Goal: Task Accomplishment & Management: Use online tool/utility

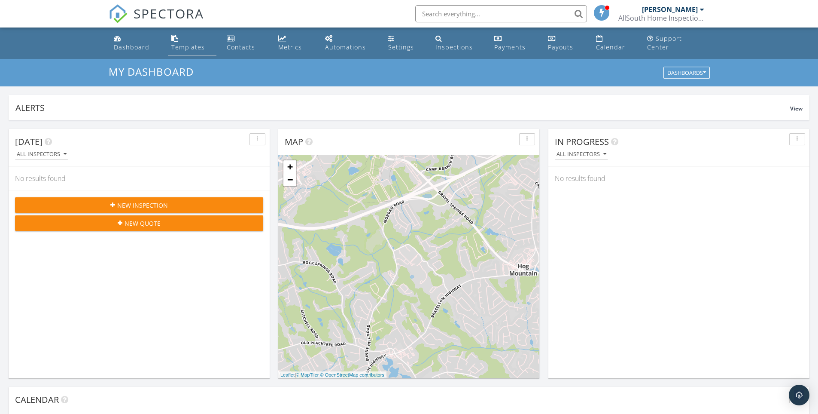
click at [205, 34] on link "Templates" at bounding box center [192, 43] width 49 height 24
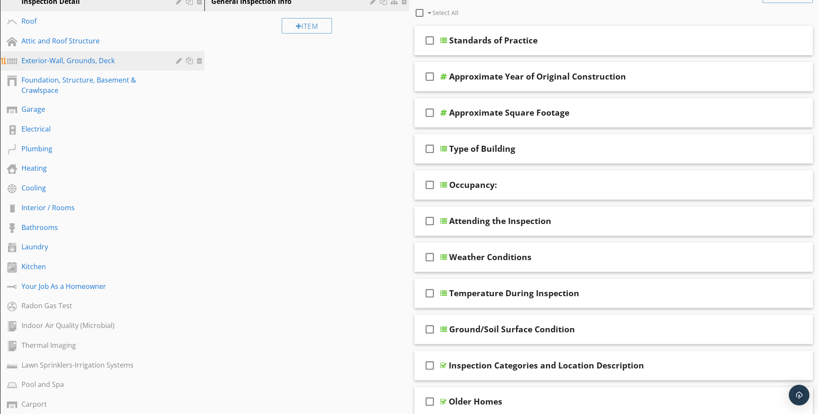
scroll to position [86, 0]
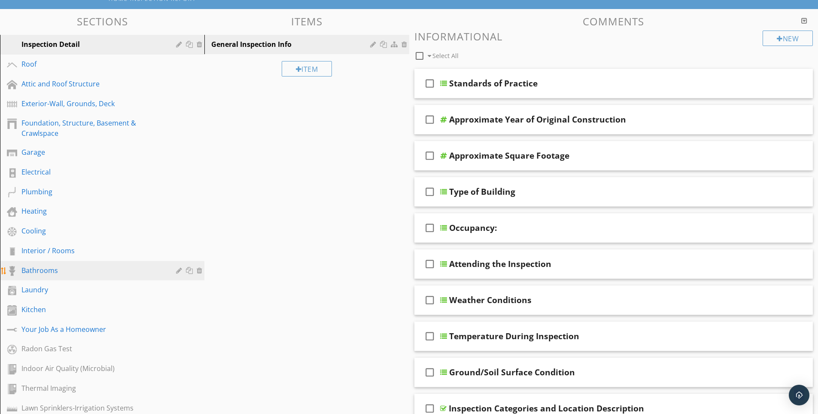
click at [75, 265] on div "Bathrooms" at bounding box center [92, 270] width 142 height 10
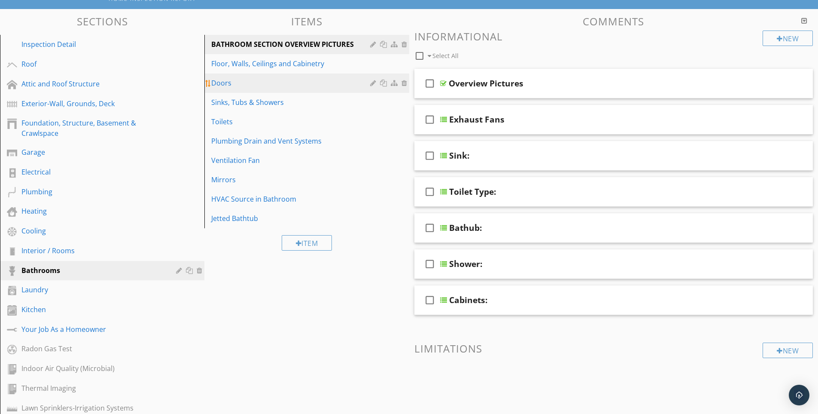
click at [231, 79] on div "Doors" at bounding box center [291, 83] width 161 height 10
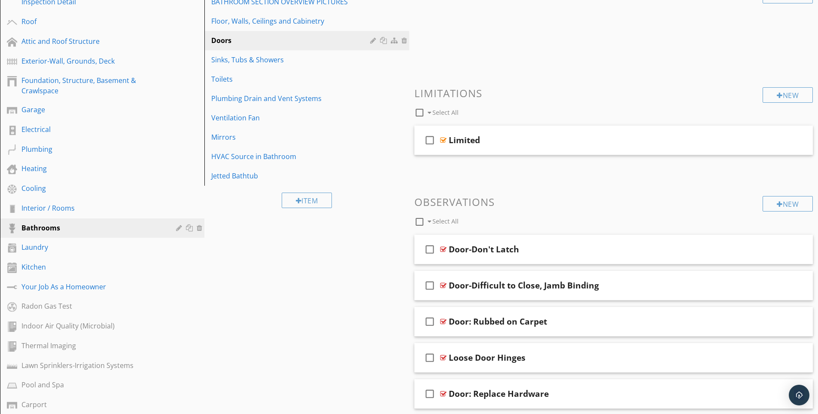
scroll to position [171, 0]
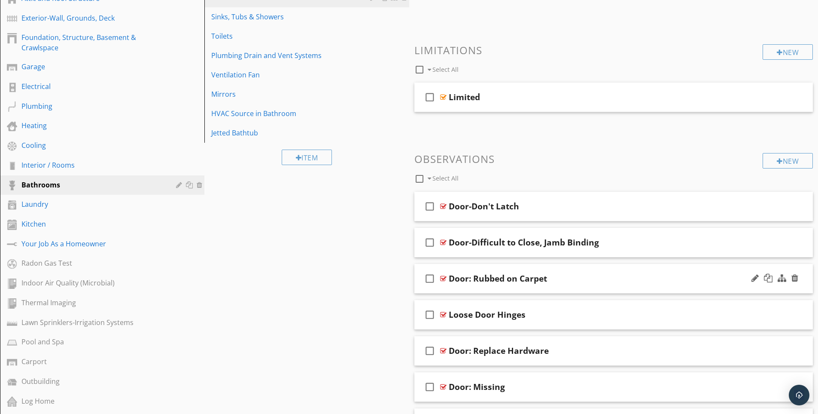
click at [623, 273] on div "Door: Rubbed on Carpet" at bounding box center [592, 278] width 286 height 10
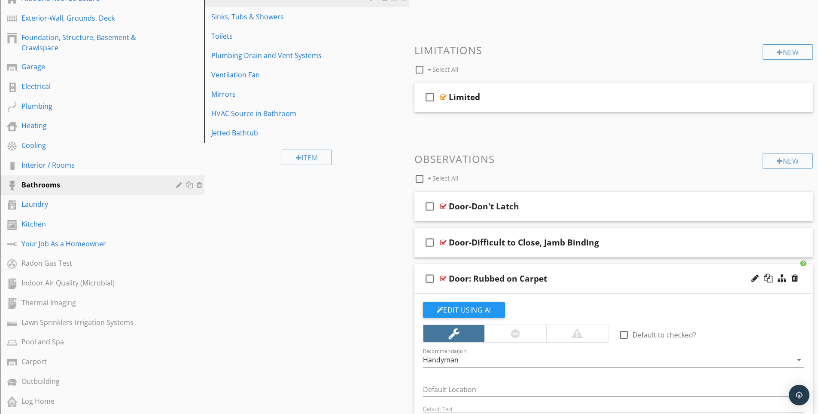
click at [582, 264] on div "check_box_outline_blank Door: Rubbed on Carpet" at bounding box center [613, 279] width 399 height 30
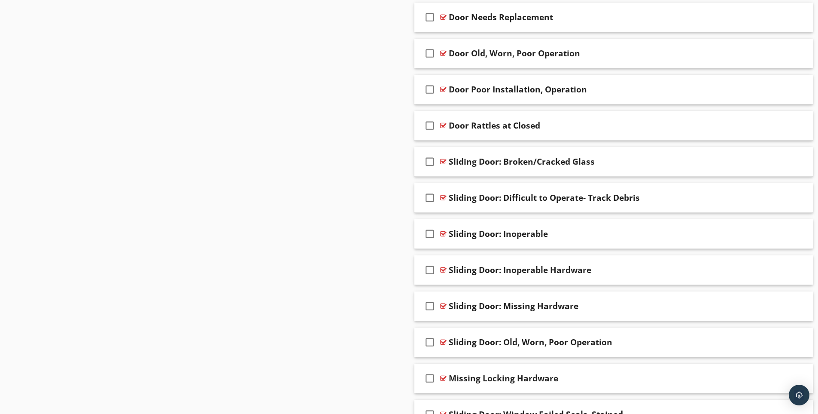
scroll to position [945, 0]
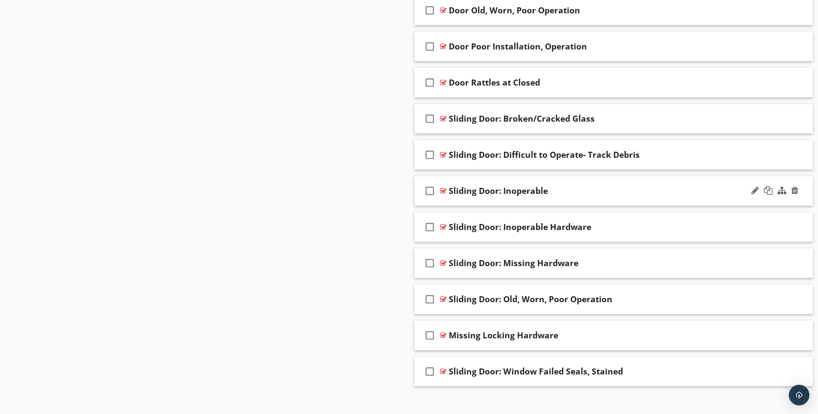
click at [648, 176] on div "check_box_outline_blank Sliding Door: Inoperable" at bounding box center [613, 191] width 399 height 30
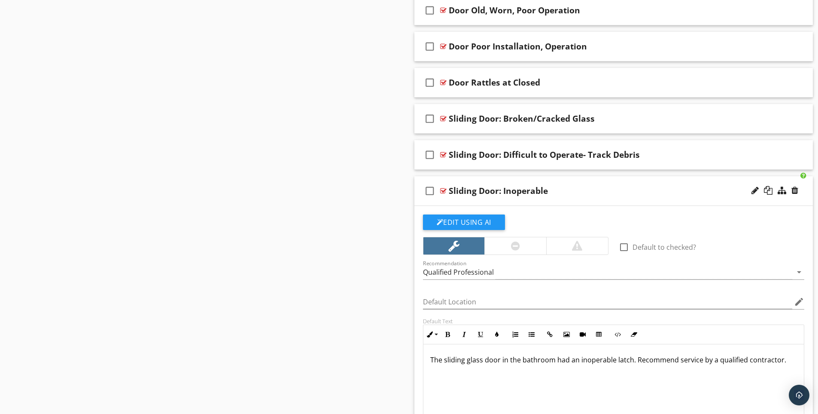
click at [648, 176] on div "check_box_outline_blank Sliding Door: Inoperable" at bounding box center [613, 191] width 399 height 30
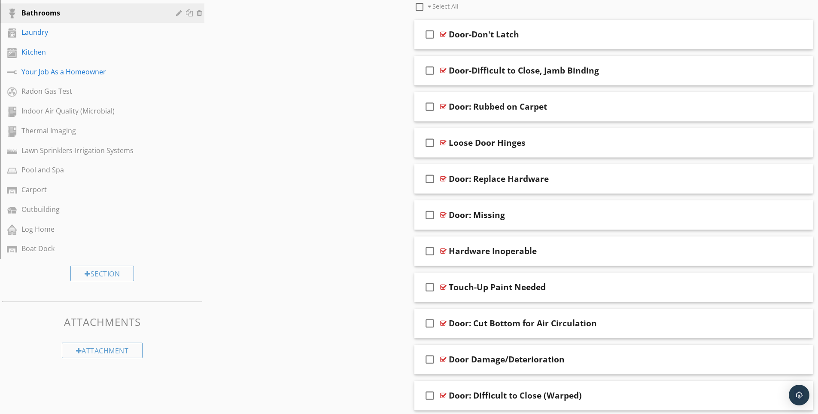
scroll to position [85, 0]
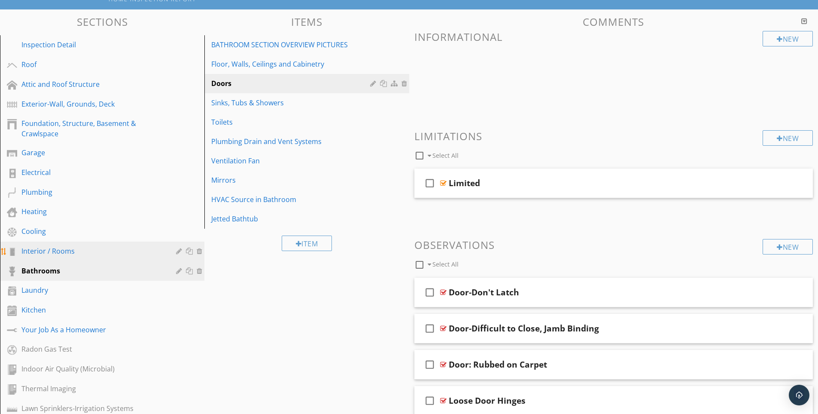
click at [65, 246] on div "Interior / Rooms" at bounding box center [92, 251] width 142 height 10
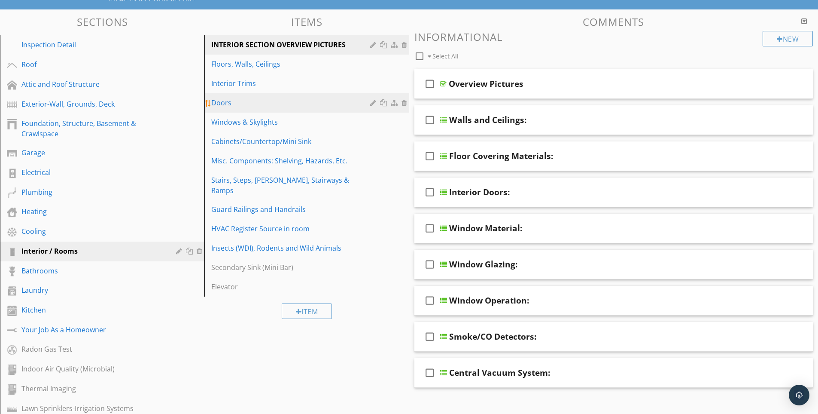
click at [291, 99] on div "Doors" at bounding box center [291, 103] width 161 height 10
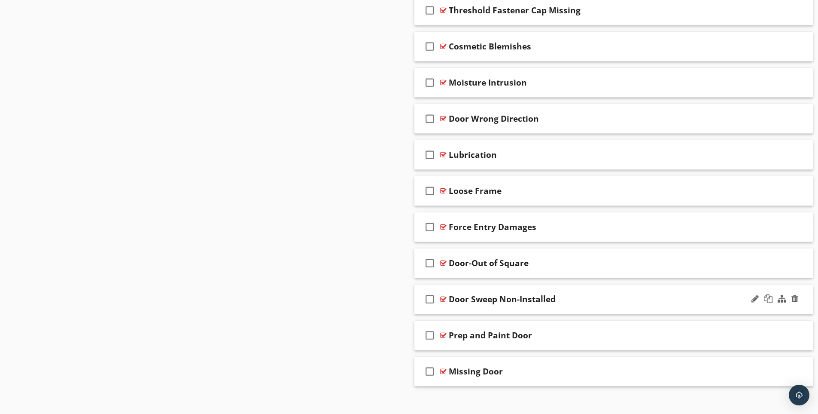
scroll to position [1364, 0]
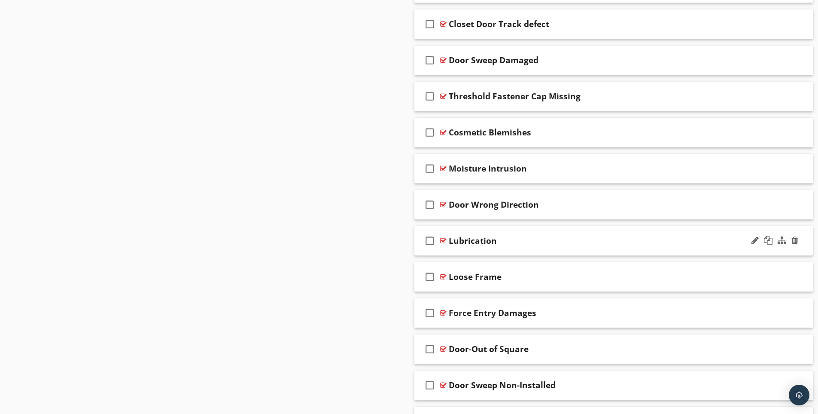
click at [588, 236] on div "Lubrication" at bounding box center [592, 240] width 286 height 10
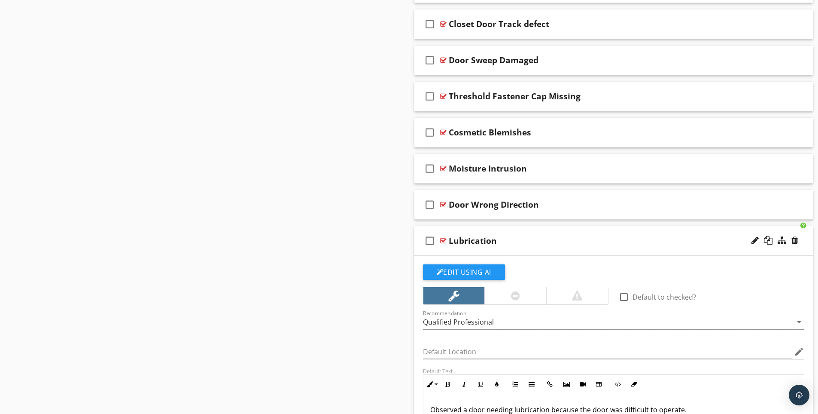
scroll to position [1407, 0]
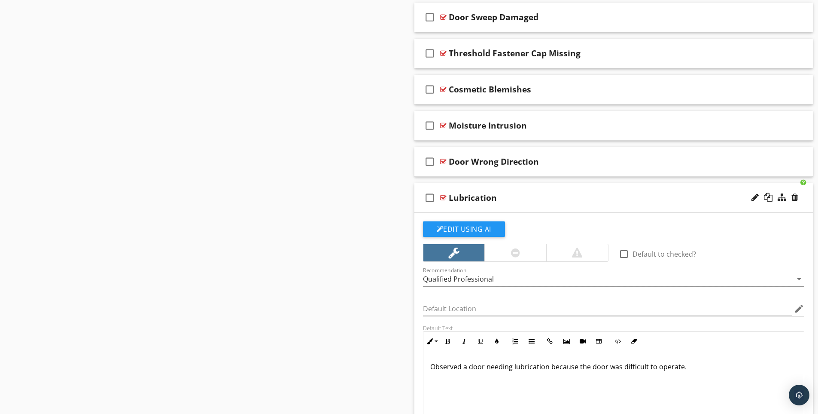
click at [673, 192] on div "Lubrication" at bounding box center [592, 197] width 286 height 10
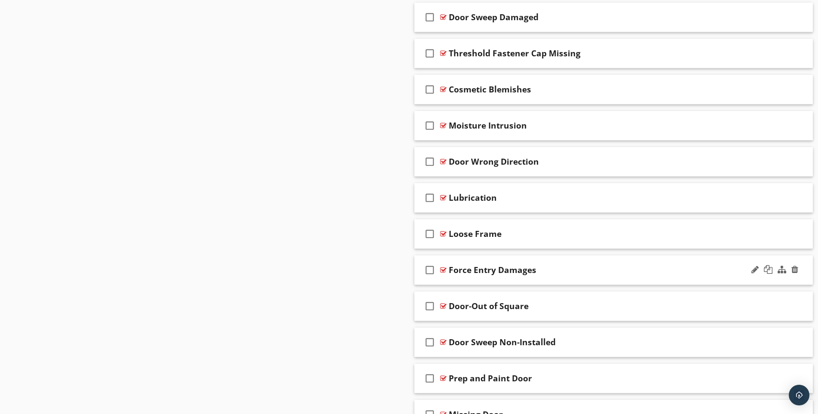
click at [664, 265] on div "Force Entry Damages" at bounding box center [592, 270] width 286 height 10
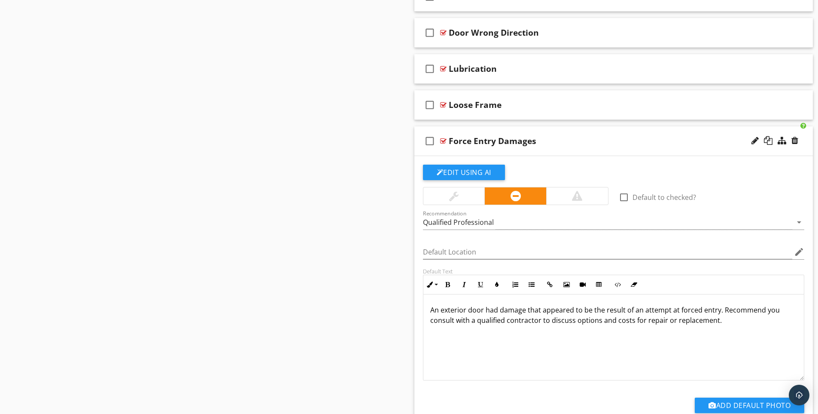
scroll to position [1578, 0]
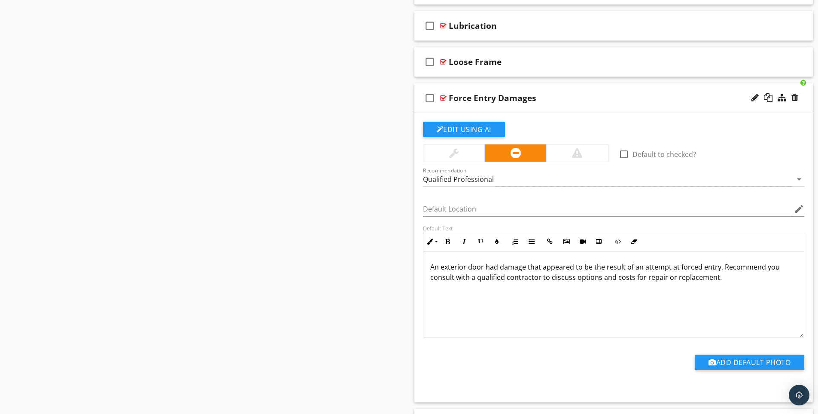
click at [636, 268] on p "An exterior door had damage that appeared to be the result of an attempt at for…" at bounding box center [613, 272] width 367 height 21
click at [539, 172] on div "Qualified Professional" at bounding box center [608, 179] width 370 height 14
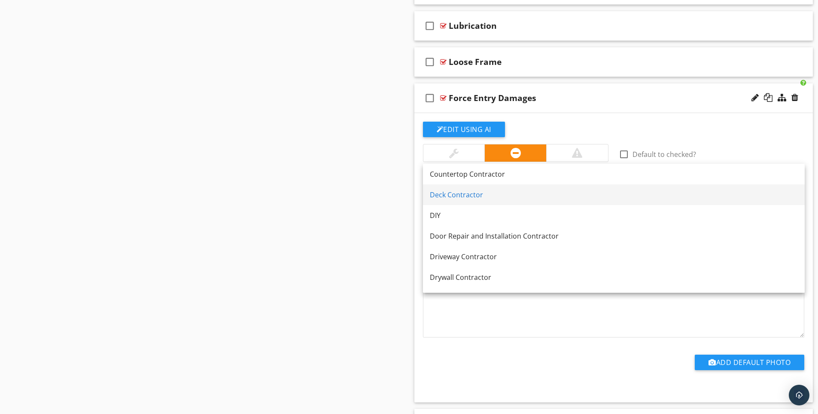
scroll to position [247, 0]
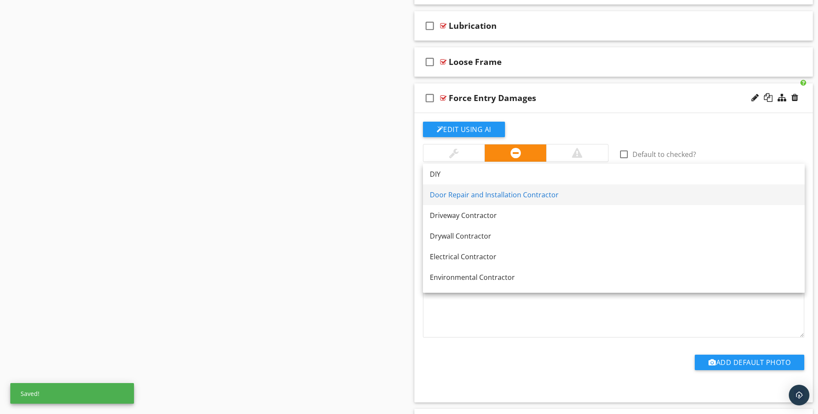
click at [550, 195] on div "Door Repair and Installation Contractor" at bounding box center [614, 194] width 368 height 10
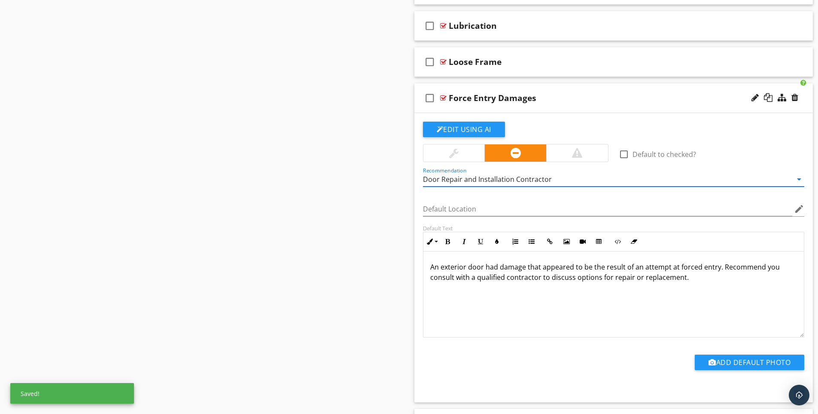
click at [637, 93] on div "Force Entry Damages" at bounding box center [592, 98] width 286 height 10
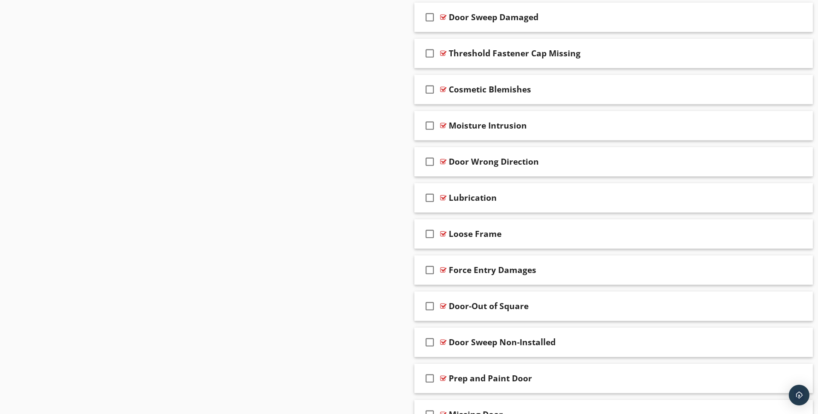
scroll to position [1450, 0]
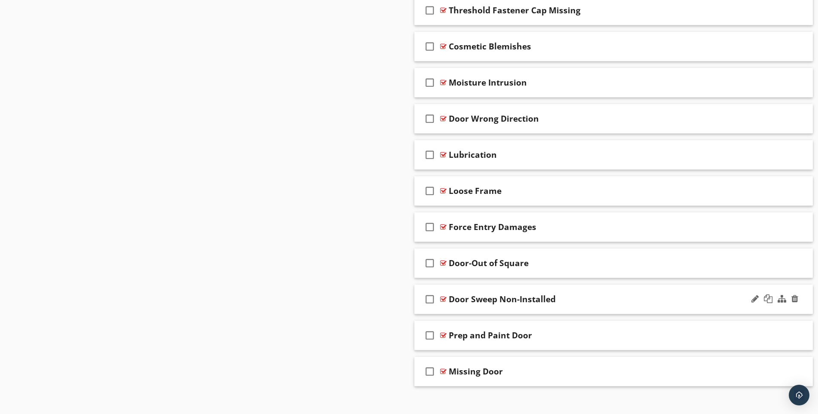
click at [654, 284] on div "check_box_outline_blank Door Sweep Non-Installed" at bounding box center [613, 299] width 399 height 30
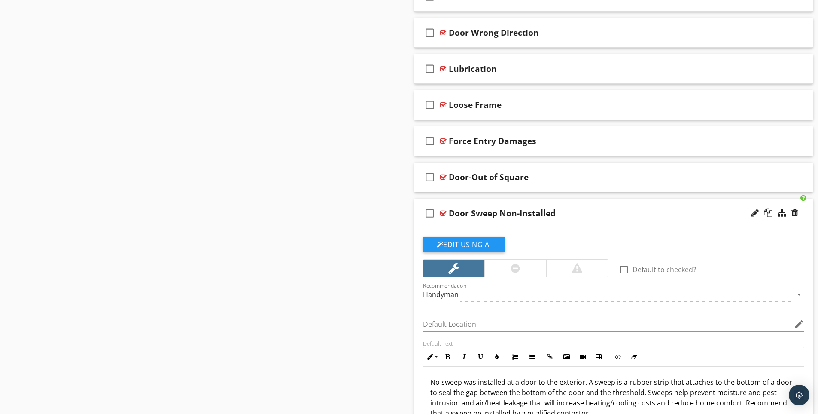
scroll to position [1578, 0]
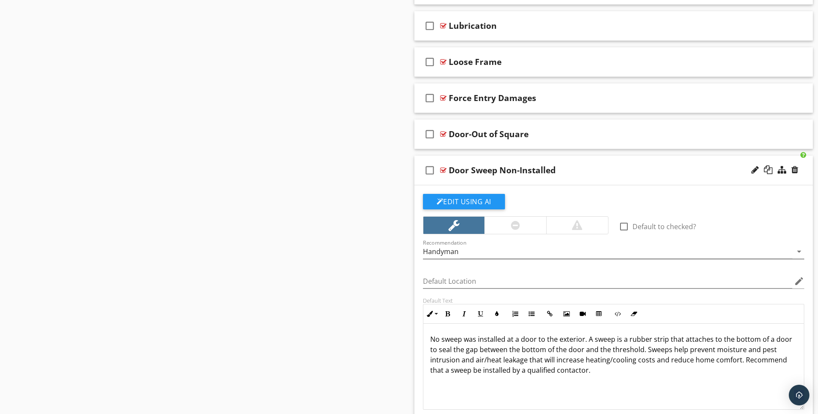
click at [541, 244] on div "Handyman" at bounding box center [608, 251] width 370 height 14
click at [606, 165] on div "Door Sweep Non-Installed" at bounding box center [592, 170] width 286 height 10
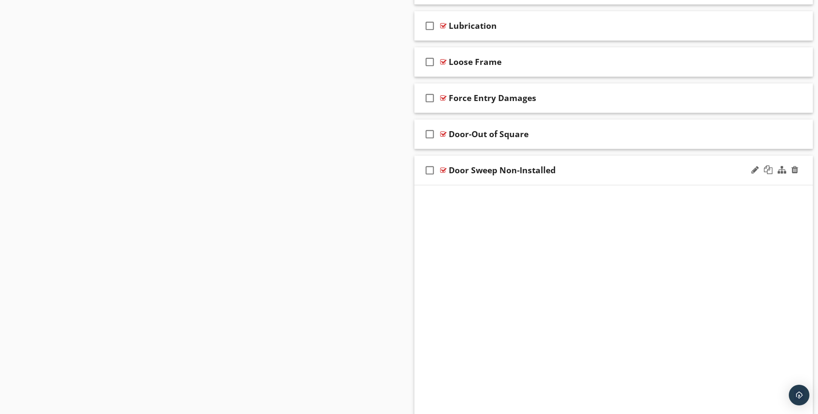
scroll to position [1450, 0]
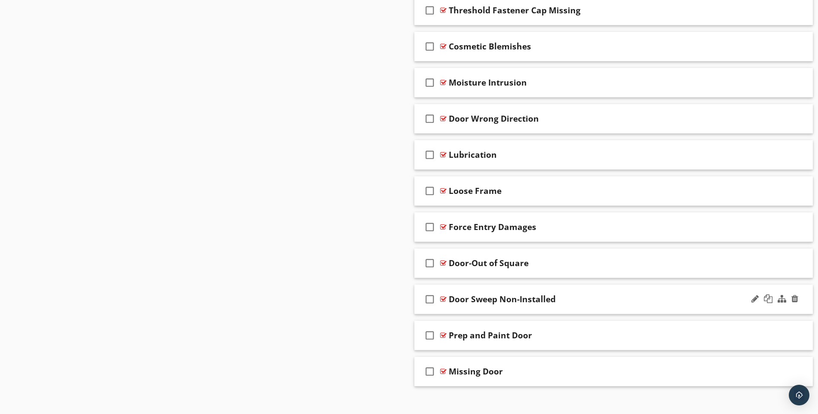
click at [604, 294] on div "Door Sweep Non-Installed" at bounding box center [592, 299] width 286 height 10
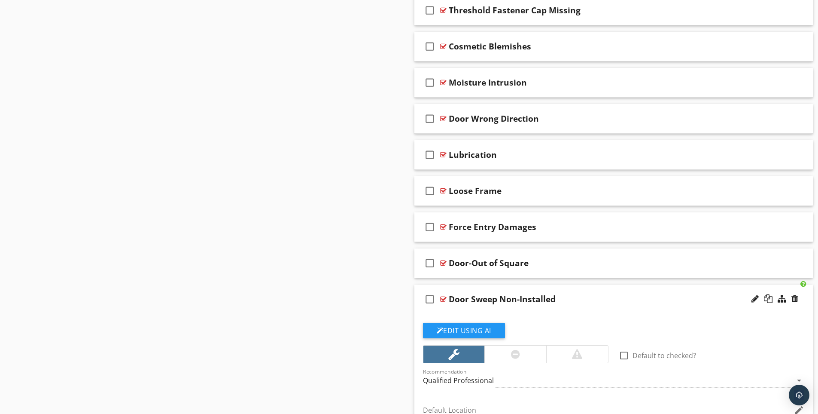
scroll to position [1578, 0]
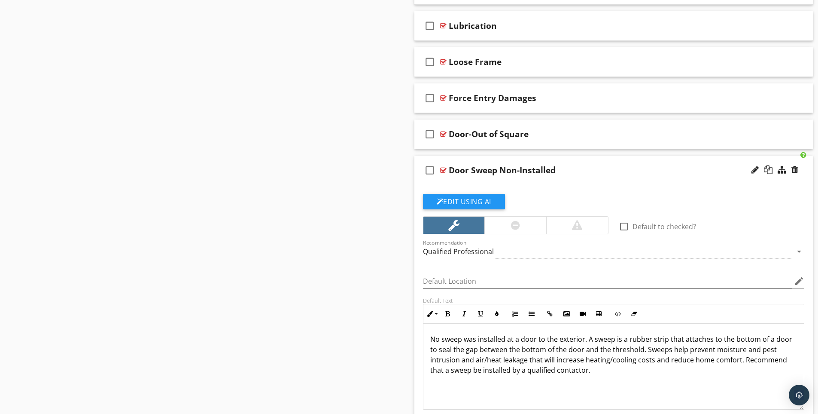
click at [607, 165] on div "Door Sweep Non-Installed" at bounding box center [592, 170] width 286 height 10
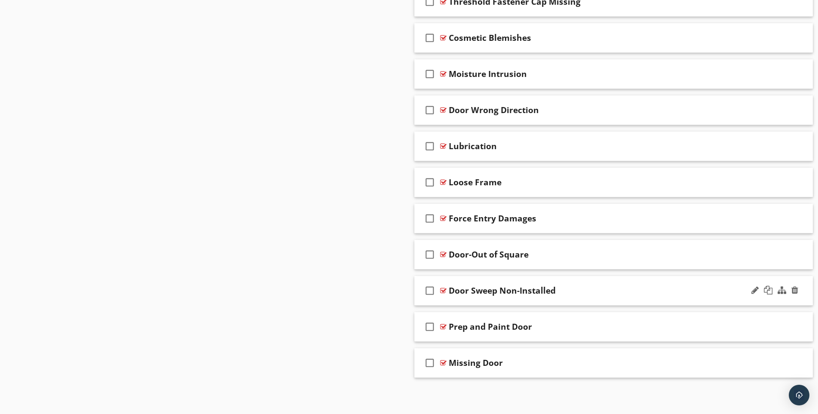
scroll to position [1450, 0]
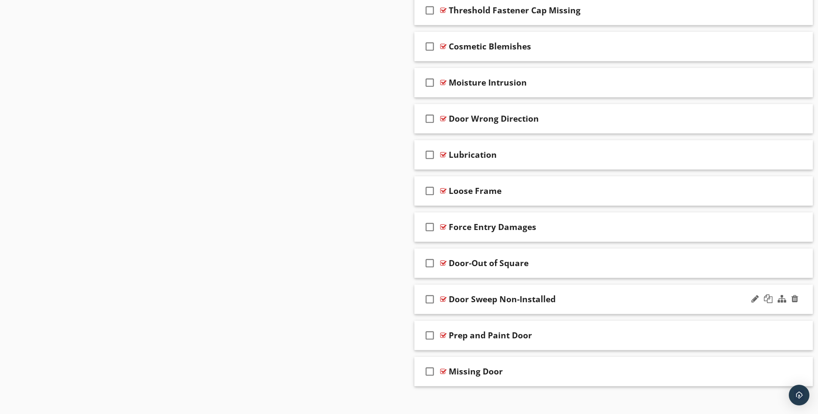
click at [634, 294] on div "Door Sweep Non-Installed" at bounding box center [592, 299] width 286 height 10
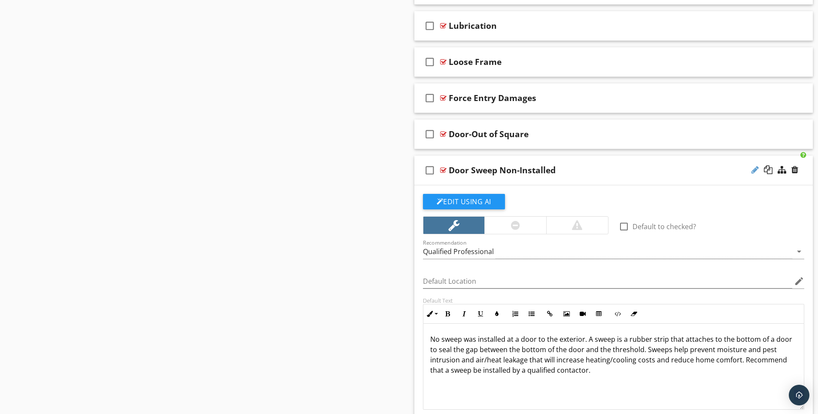
click at [755, 165] on div at bounding box center [755, 169] width 7 height 9
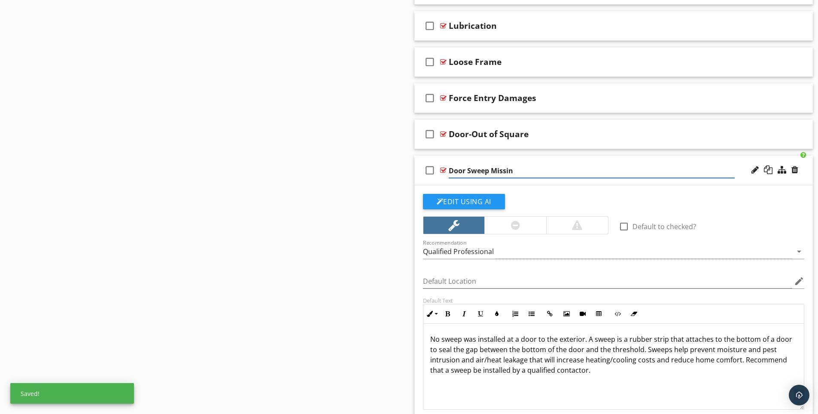
type input "Door Sweep Missing"
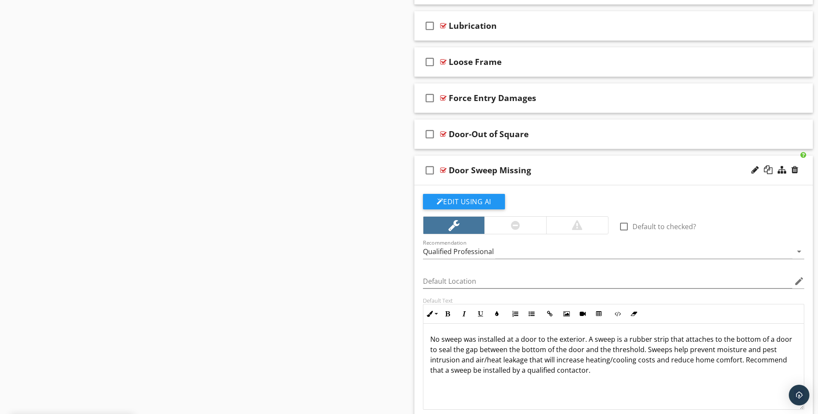
click at [432, 334] on p "No sweep was installed at a door to the exterior. A sweep is a rubber strip tha…" at bounding box center [613, 354] width 367 height 41
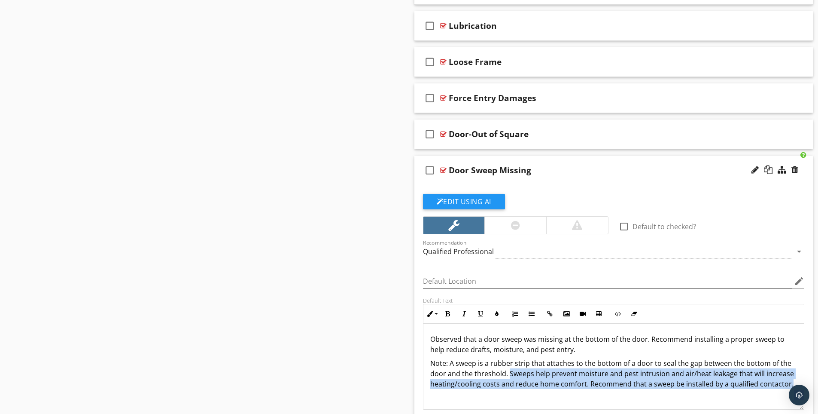
drag, startPoint x: 522, startPoint y: 363, endPoint x: 542, endPoint y: 385, distance: 30.1
click at [542, 385] on p "Note: A sweep is a rubber strip that attaches to the bottom of a door to seal t…" at bounding box center [613, 373] width 367 height 31
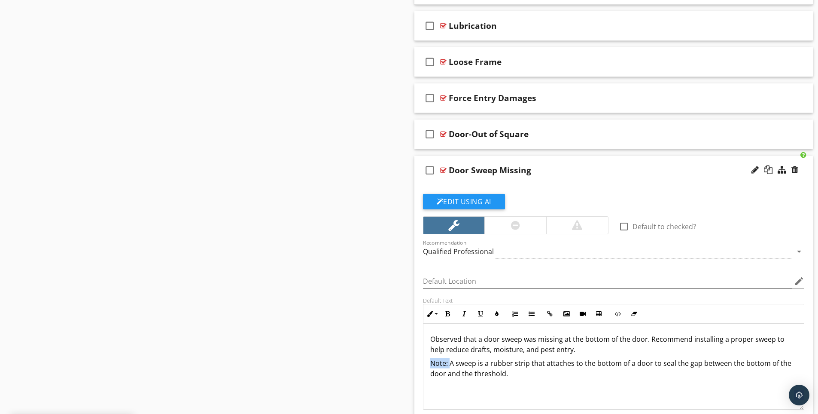
drag, startPoint x: 430, startPoint y: 353, endPoint x: 450, endPoint y: 357, distance: 20.1
click at [450, 358] on p "Note: A sweep is a rubber strip that attaches to the bottom of a door to seal t…" at bounding box center [613, 368] width 367 height 21
click at [448, 311] on icon "button" at bounding box center [448, 314] width 6 height 6
click at [591, 165] on div "Door Sweep Missing" at bounding box center [592, 170] width 286 height 10
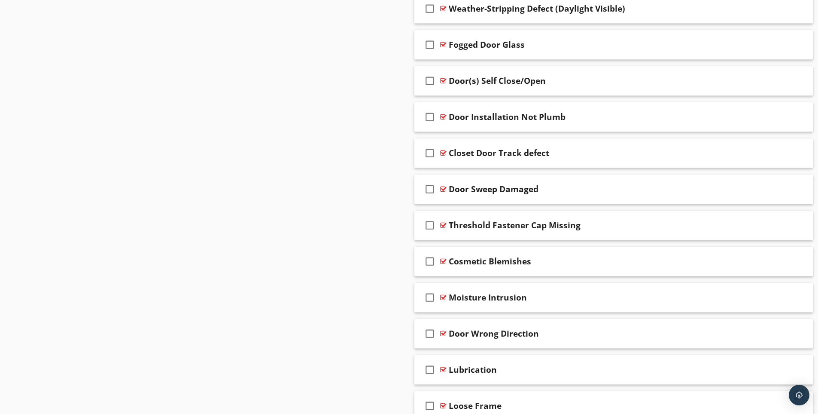
scroll to position [1192, 0]
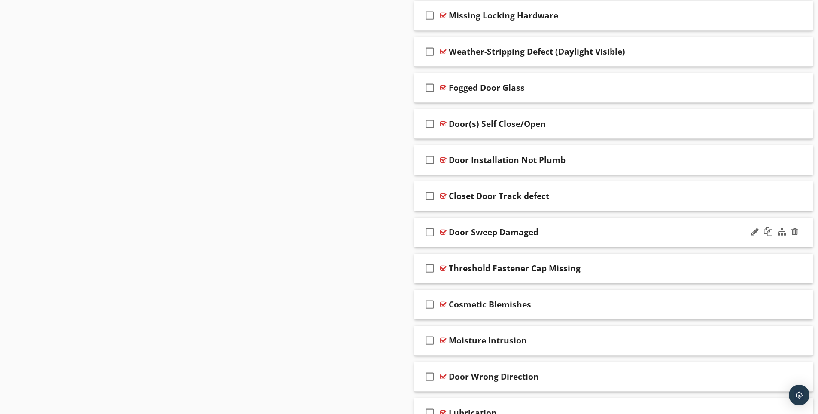
click at [665, 227] on div "Door Sweep Damaged" at bounding box center [592, 232] width 286 height 10
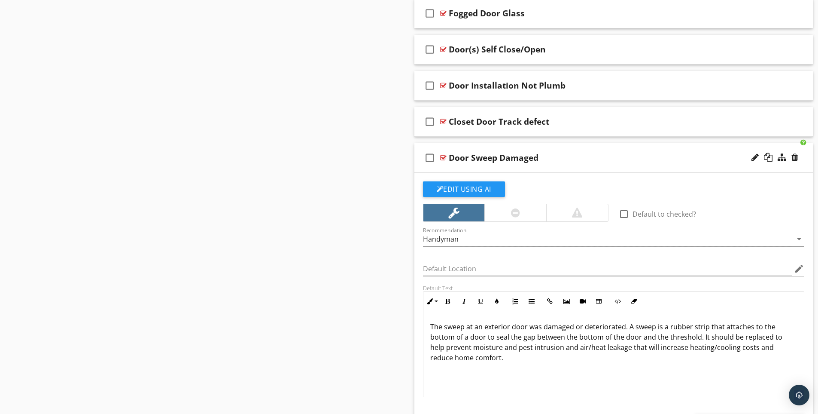
scroll to position [1223, 0]
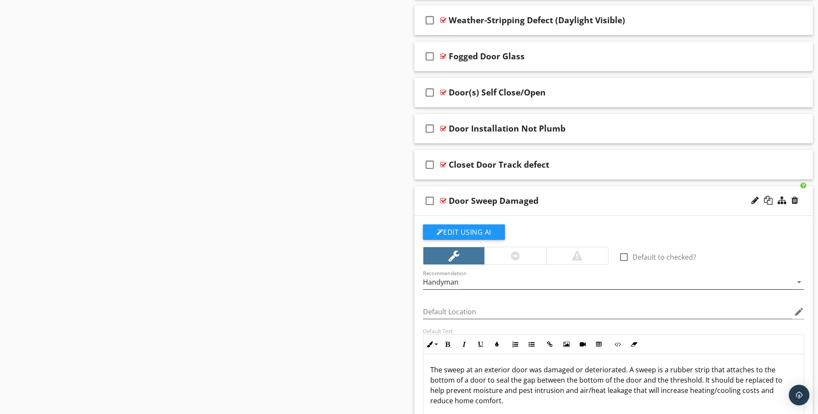
click at [604, 275] on div "Handyman" at bounding box center [608, 282] width 370 height 14
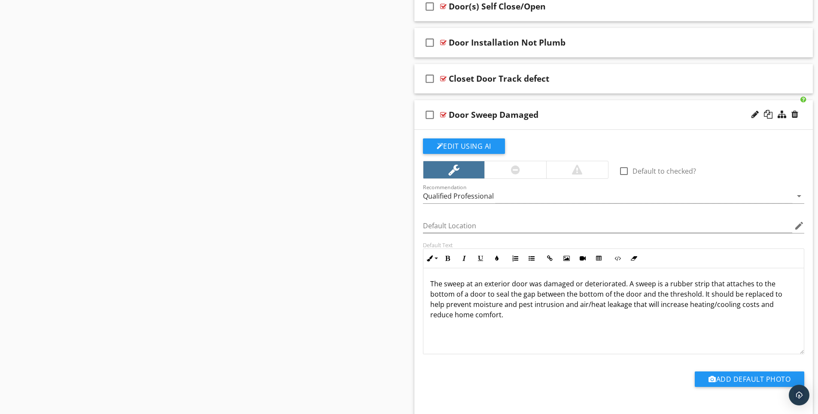
click at [433, 278] on p "The sweep at an exterior door was damaged or deteriorated. A sweep is a rubber …" at bounding box center [613, 298] width 367 height 41
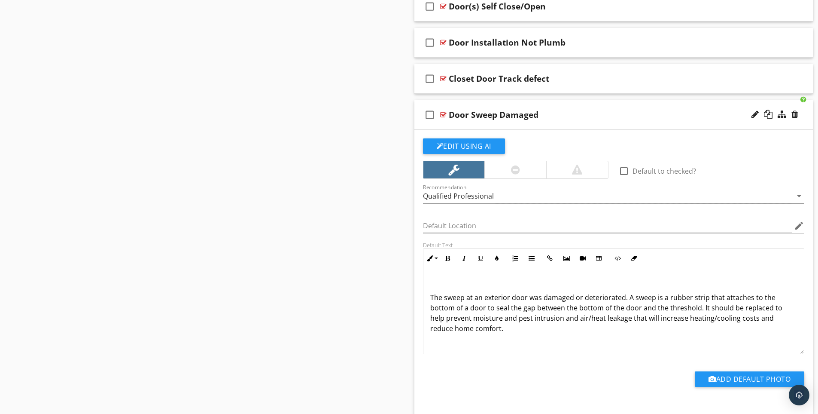
click at [437, 278] on p at bounding box center [613, 283] width 367 height 10
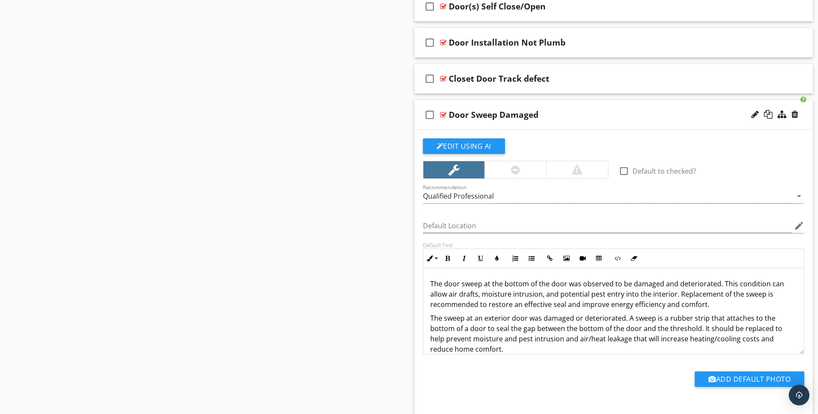
click at [547, 292] on p "The door sweep at the bottom of the door was observed to be damaged and deterio…" at bounding box center [613, 293] width 367 height 31
click at [539, 297] on p "The door sweep at the bottom of the door was observed to be damaged and deterio…" at bounding box center [613, 293] width 367 height 31
click at [628, 313] on p "The sweep at an exterior door was damaged or deteriorated. A sweep is a rubber …" at bounding box center [613, 333] width 367 height 41
click at [627, 354] on div "Add Default Photo" at bounding box center [614, 378] width 392 height 48
click at [628, 354] on div "Add Default Photo" at bounding box center [614, 378] width 392 height 48
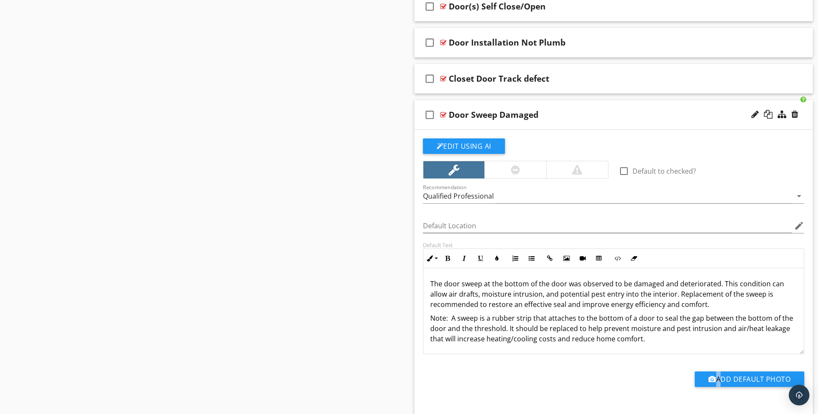
drag, startPoint x: 628, startPoint y: 347, endPoint x: 657, endPoint y: 347, distance: 28.8
click at [628, 354] on div "Add Default Photo" at bounding box center [614, 378] width 392 height 48
click at [811, 352] on div "Edit Using AI check_box_outline_blank Default to checked? Recommendation Qualif…" at bounding box center [613, 274] width 399 height 289
click at [550, 363] on div "Add Default Photo" at bounding box center [614, 378] width 392 height 48
drag, startPoint x: 521, startPoint y: 319, endPoint x: 687, endPoint y: 337, distance: 166.3
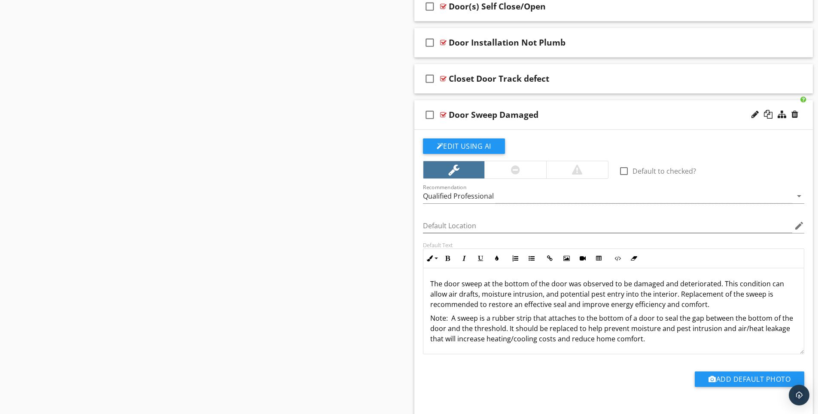
click at [687, 337] on div "The door sweep at the bottom of the door was observed to be damaged and deterio…" at bounding box center [614, 311] width 381 height 86
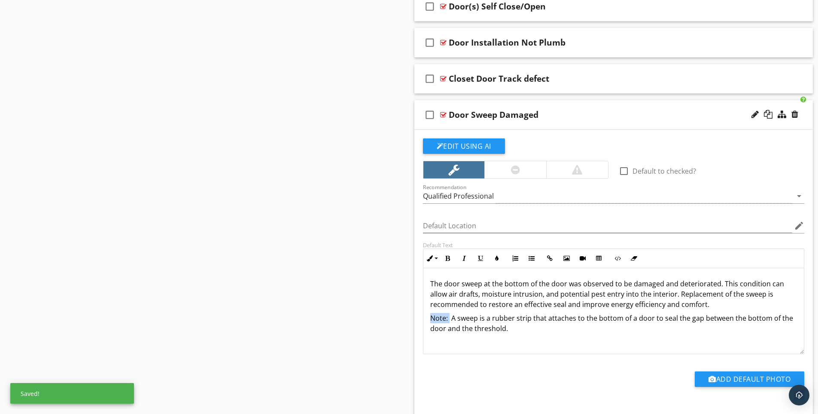
drag, startPoint x: 431, startPoint y: 311, endPoint x: 449, endPoint y: 311, distance: 18.0
click at [449, 311] on div "The door sweep at the bottom of the door was observed to be damaged and deterio…" at bounding box center [614, 311] width 381 height 86
click at [448, 255] on icon "button" at bounding box center [448, 258] width 6 height 6
click at [603, 110] on div "Door Sweep Damaged" at bounding box center [592, 115] width 286 height 10
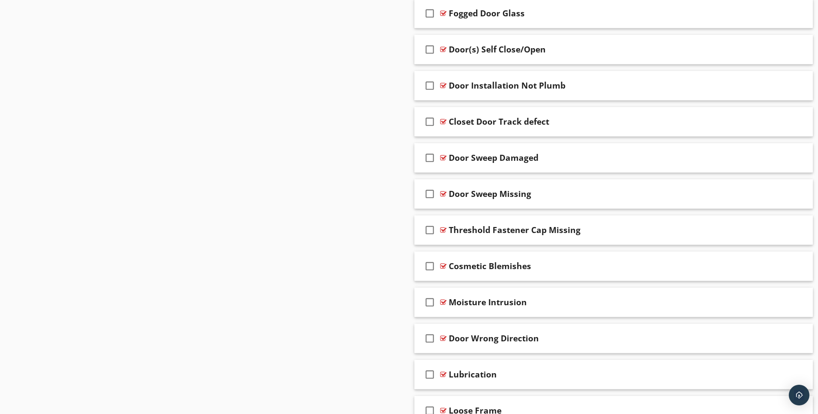
scroll to position [1223, 0]
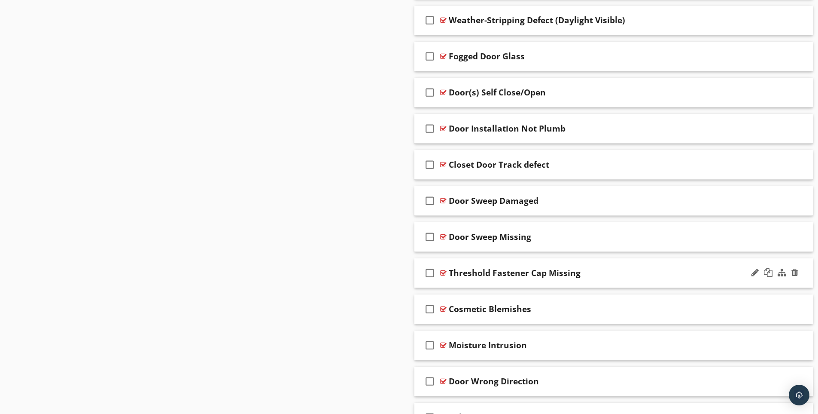
click at [606, 268] on div "Threshold Fastener Cap Missing" at bounding box center [592, 273] width 286 height 10
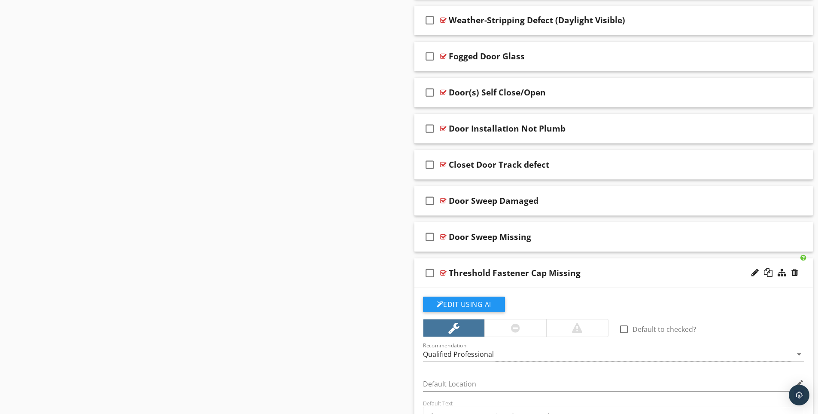
scroll to position [1352, 0]
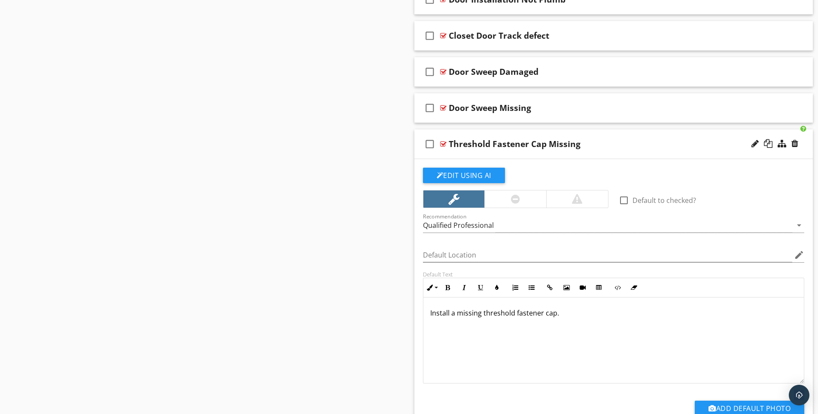
click at [629, 139] on div "Threshold Fastener Cap Missing" at bounding box center [592, 144] width 286 height 10
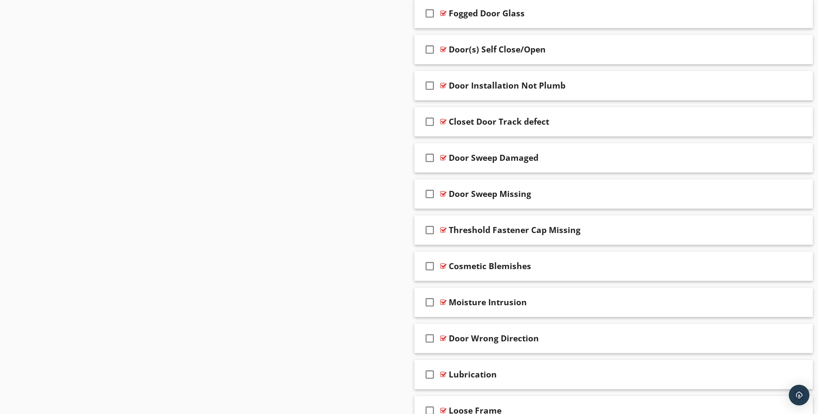
scroll to position [1223, 0]
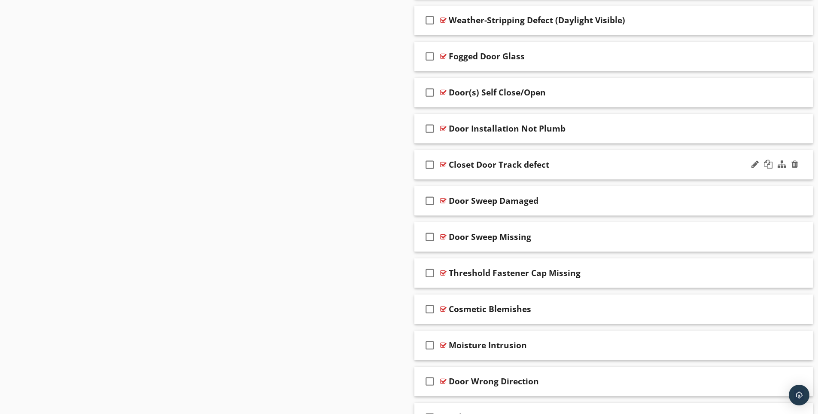
click at [599, 159] on div "Closet Door Track defect" at bounding box center [592, 164] width 286 height 10
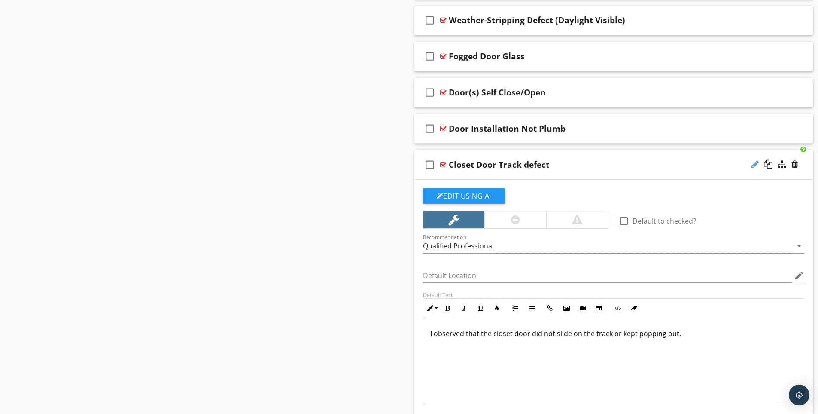
click at [754, 160] on div at bounding box center [755, 164] width 7 height 9
click at [517, 158] on input "Closet Door Track defect" at bounding box center [592, 165] width 286 height 14
type input "Closet Door Track Defect"
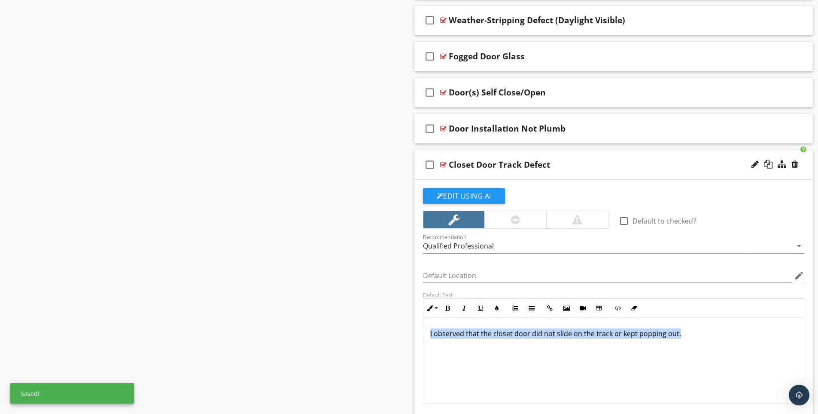
drag, startPoint x: 695, startPoint y: 325, endPoint x: 427, endPoint y: 324, distance: 267.6
click at [427, 324] on div "I observed that the closet door did not slide on the track or kept popping out." at bounding box center [614, 361] width 381 height 86
copy p "I observed that the closet door did not slide on the track or kept popping out."
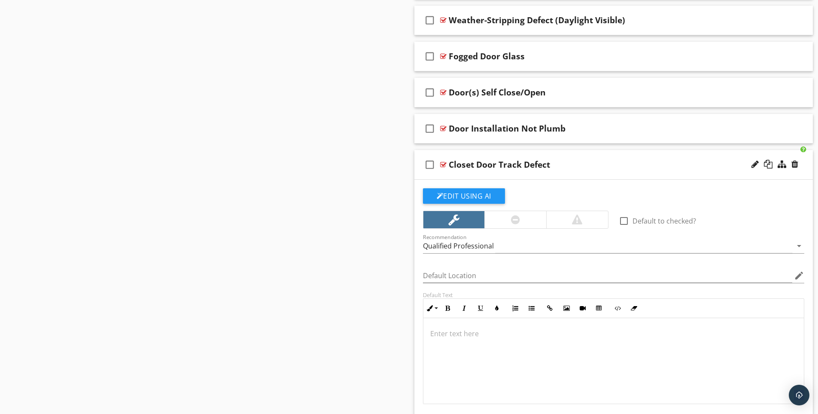
click at [453, 328] on p at bounding box center [613, 333] width 367 height 10
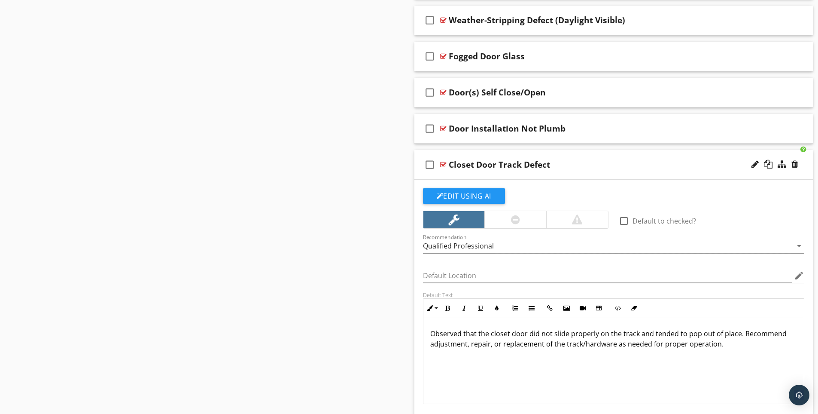
click at [745, 328] on p "Observed that the closet door did not slide properly on the track and tended to…" at bounding box center [613, 338] width 367 height 21
click at [747, 339] on p "Observed that the closet door did not slide properly on the track and tended to…" at bounding box center [613, 338] width 367 height 21
click at [588, 159] on div "Closet Door Track Defect" at bounding box center [592, 164] width 286 height 10
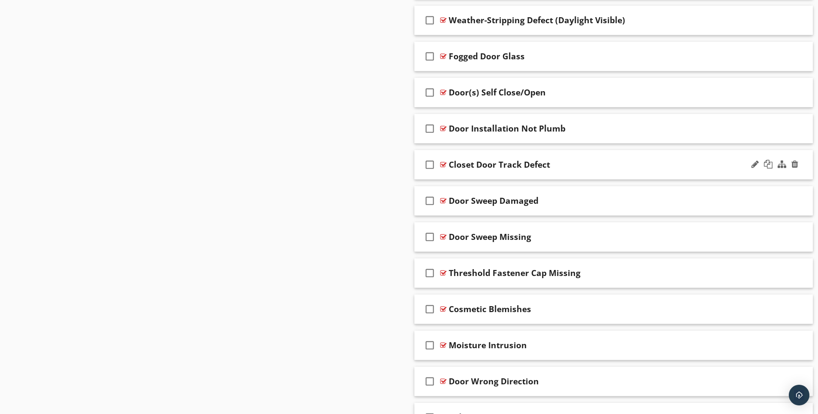
click at [589, 159] on div "Closet Door Track Defect" at bounding box center [592, 164] width 286 height 10
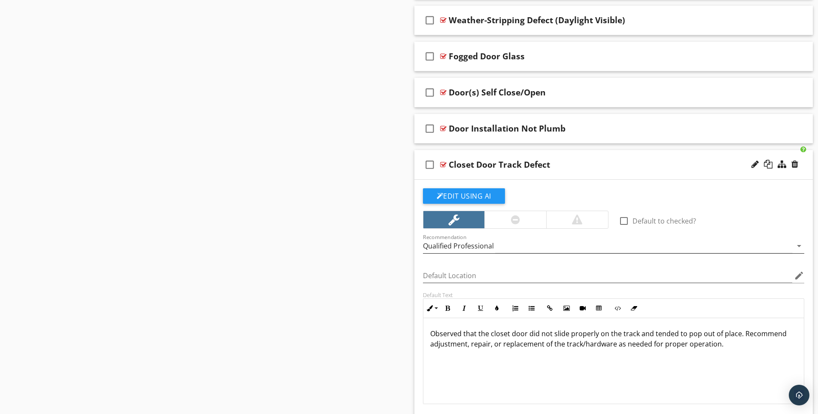
click at [513, 239] on div "Qualified Professional" at bounding box center [608, 246] width 370 height 14
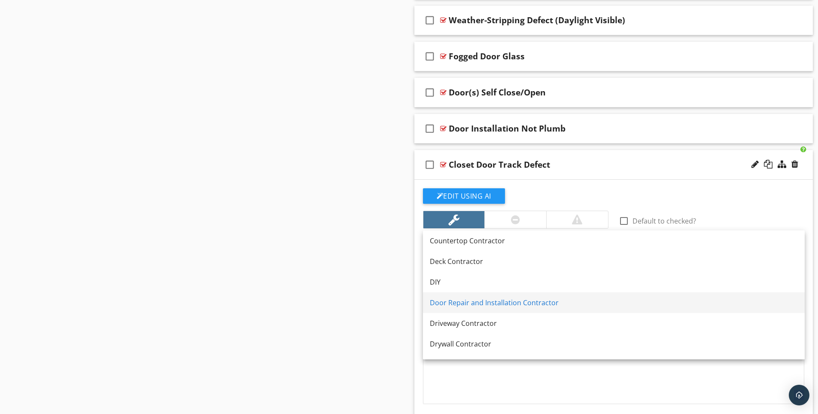
scroll to position [247, 0]
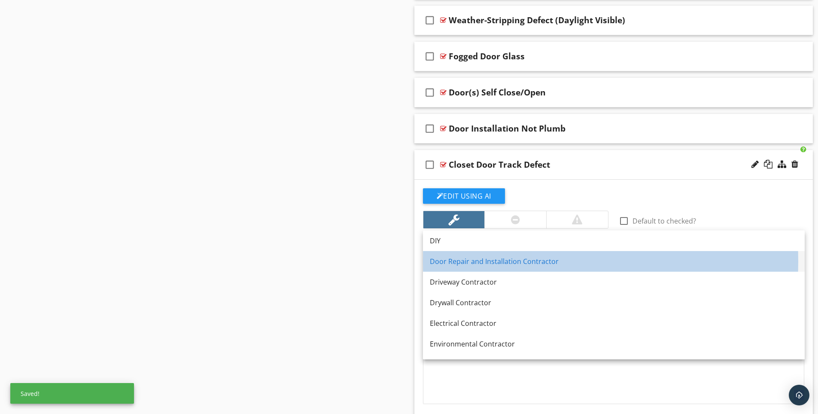
click at [537, 264] on div "Door Repair and Installation Contractor" at bounding box center [614, 261] width 368 height 10
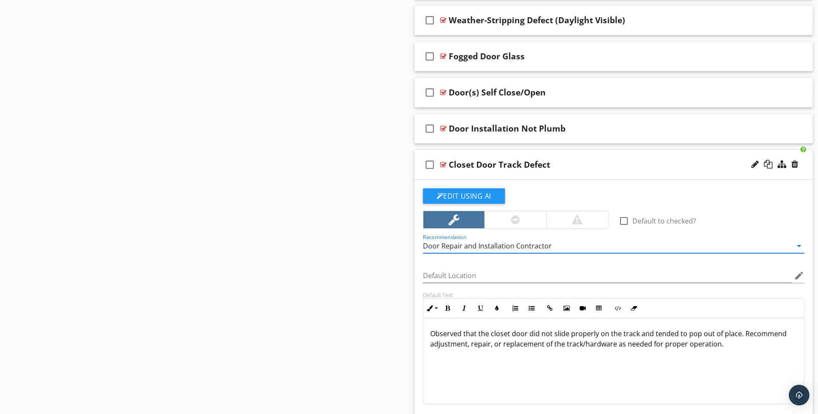
click at [598, 159] on div "Closet Door Track Defect" at bounding box center [592, 164] width 286 height 10
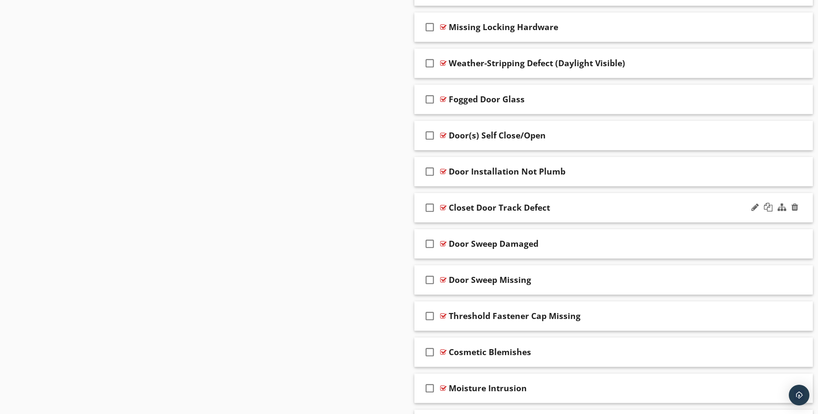
scroll to position [1137, 0]
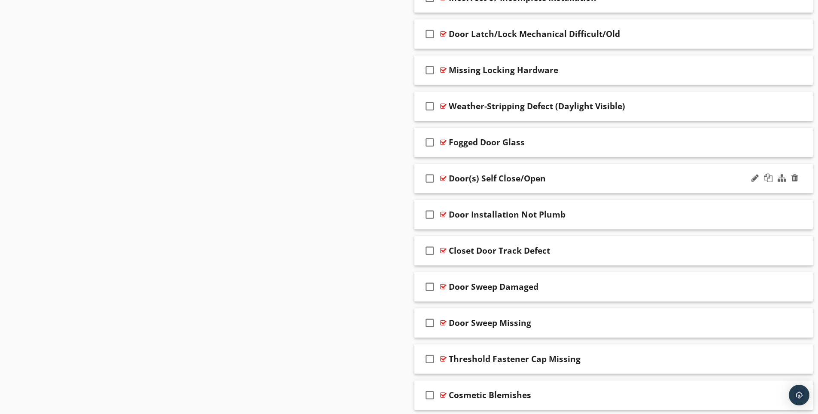
click at [591, 173] on div "Door(s) Self Close/Open" at bounding box center [592, 178] width 286 height 10
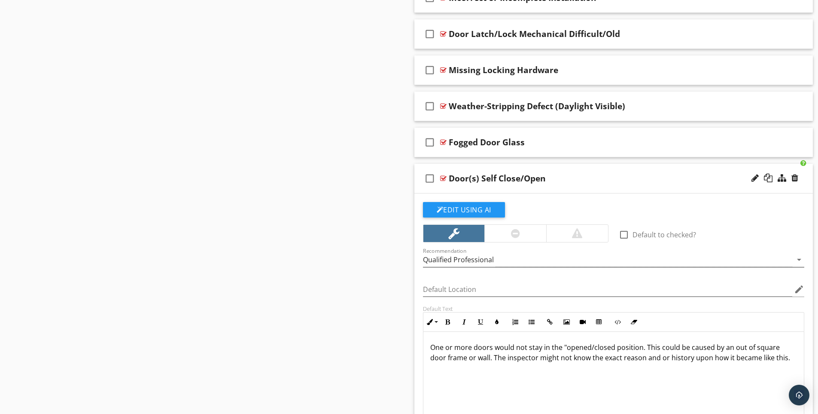
click at [539, 256] on div "Qualified Professional" at bounding box center [608, 260] width 370 height 14
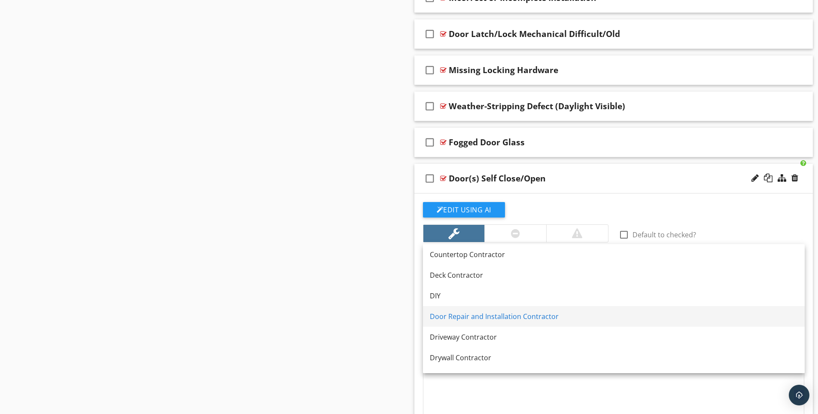
scroll to position [247, 0]
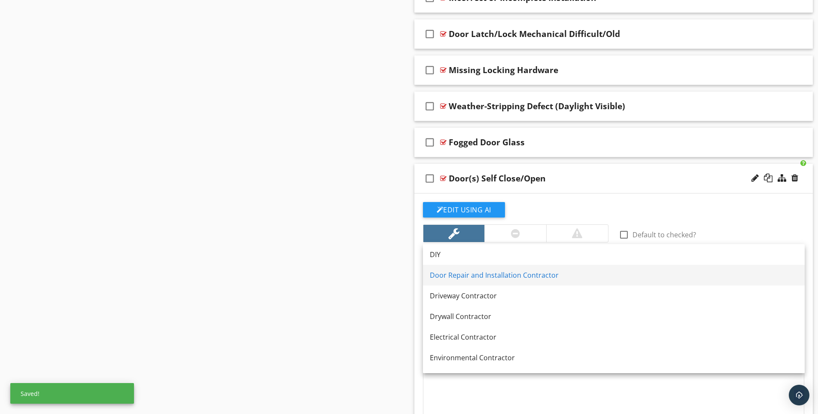
click at [520, 280] on div "Door Repair and Installation Contractor" at bounding box center [614, 275] width 368 height 10
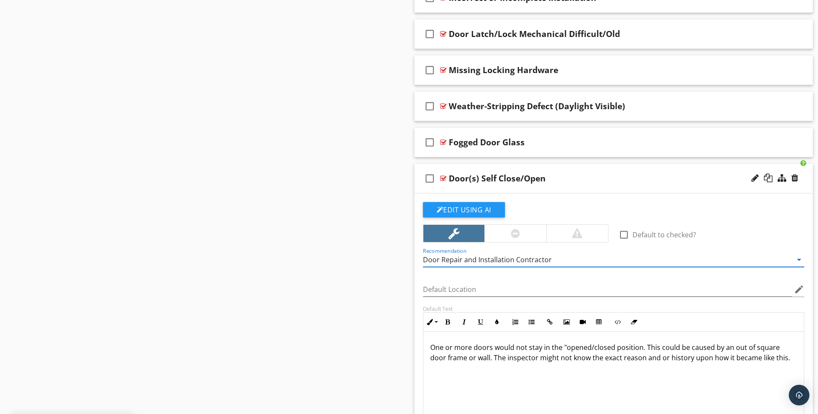
click at [595, 173] on div "Door(s) Self Close/Open" at bounding box center [592, 178] width 286 height 10
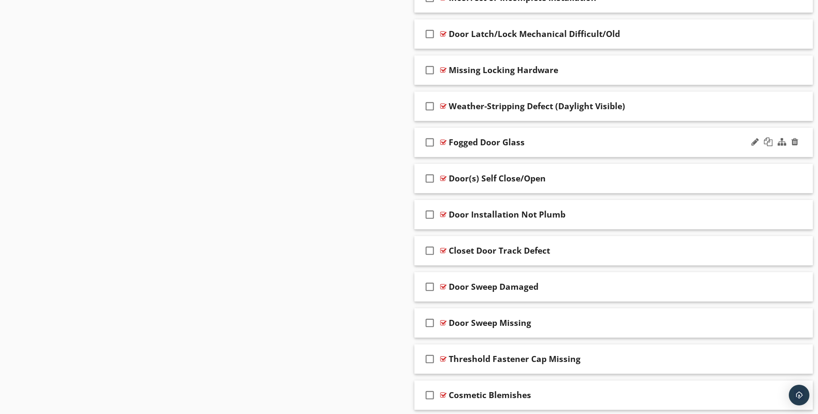
click at [664, 137] on div "Fogged Door Glass" at bounding box center [592, 142] width 286 height 10
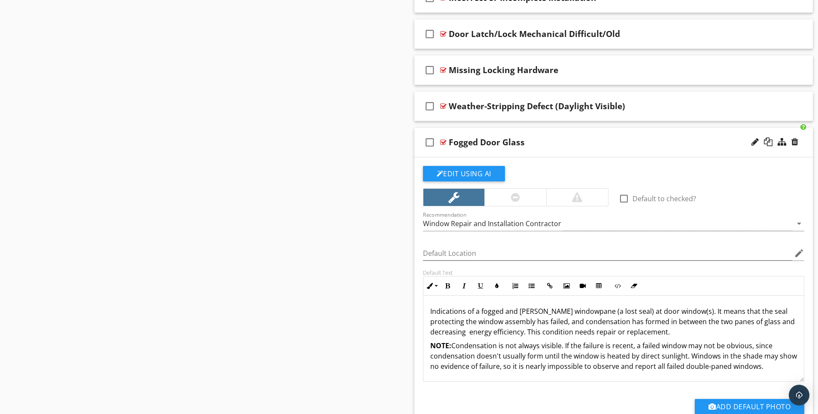
click at [522, 190] on div at bounding box center [516, 197] width 62 height 17
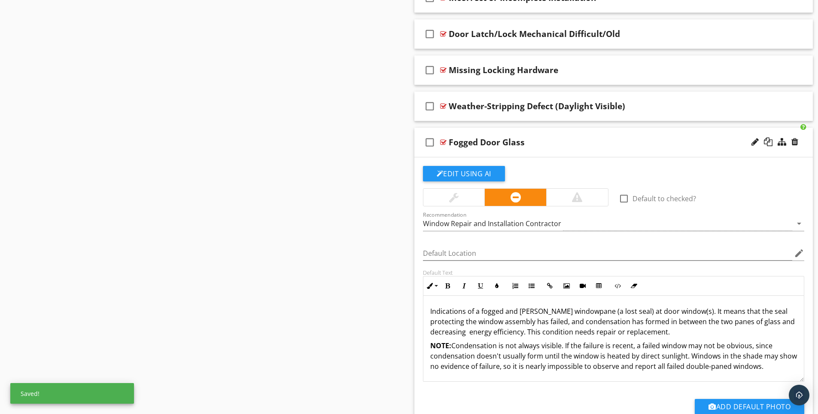
click at [658, 128] on div "check_box_outline_blank Fogged Door Glass" at bounding box center [613, 143] width 399 height 30
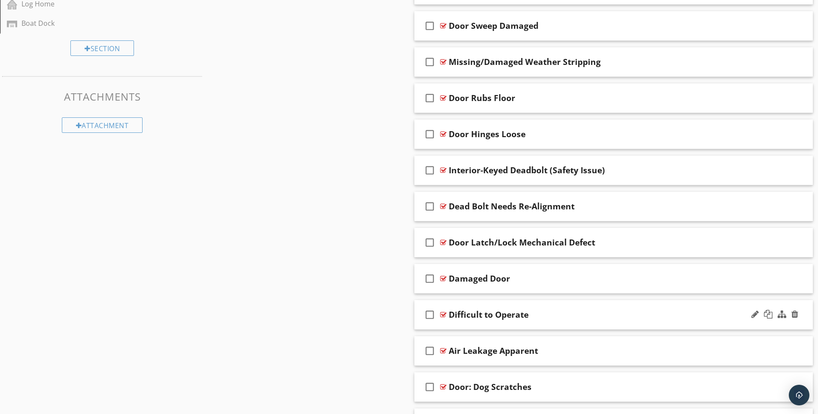
scroll to position [611, 0]
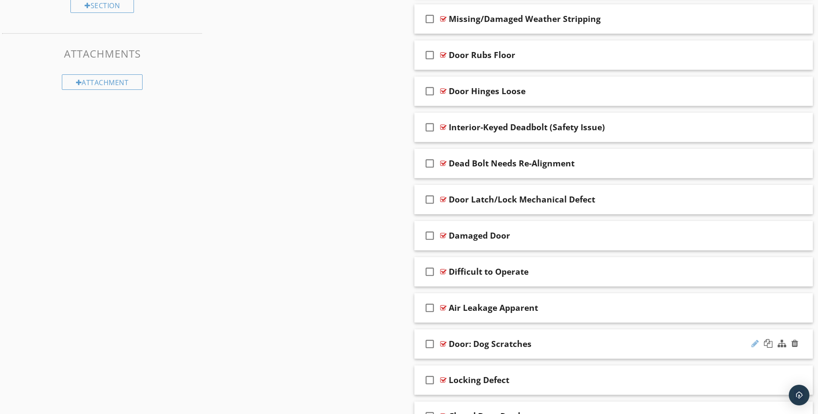
click at [752, 339] on div at bounding box center [755, 343] width 7 height 9
click at [469, 337] on input "Door: Dog Scratches" at bounding box center [592, 344] width 286 height 14
click at [496, 337] on input "Damaged-Dog Scratches" at bounding box center [592, 344] width 286 height 14
type input "Damaged-Animal Scratches"
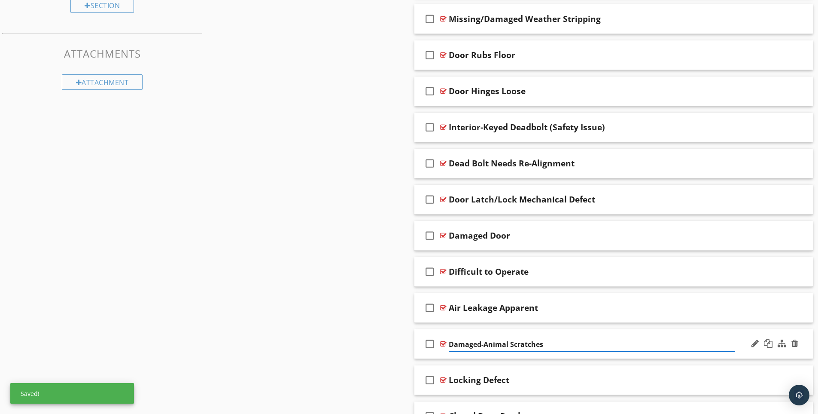
click at [591, 337] on input "Damaged-Animal Scratches" at bounding box center [592, 344] width 286 height 14
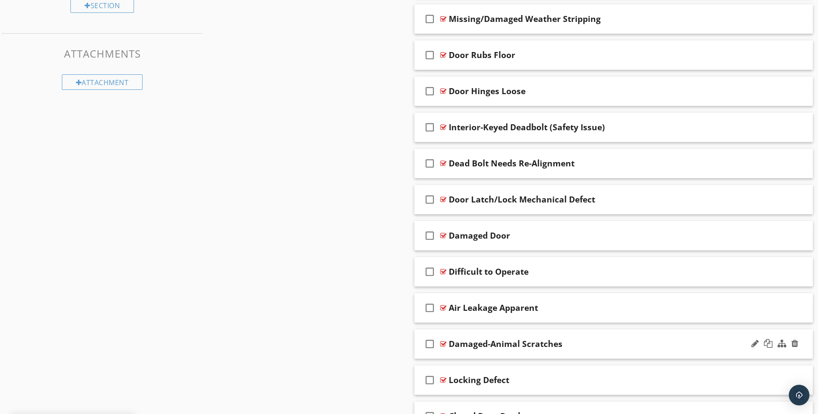
click at [593, 329] on div "check_box_outline_blank Damaged-Animal Scratches" at bounding box center [613, 344] width 399 height 30
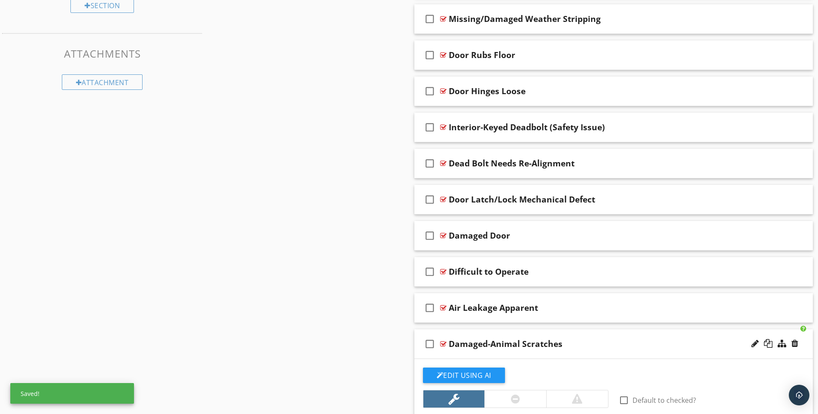
click at [598, 329] on div "check_box_outline_blank Damaged-Animal Scratches" at bounding box center [613, 344] width 399 height 30
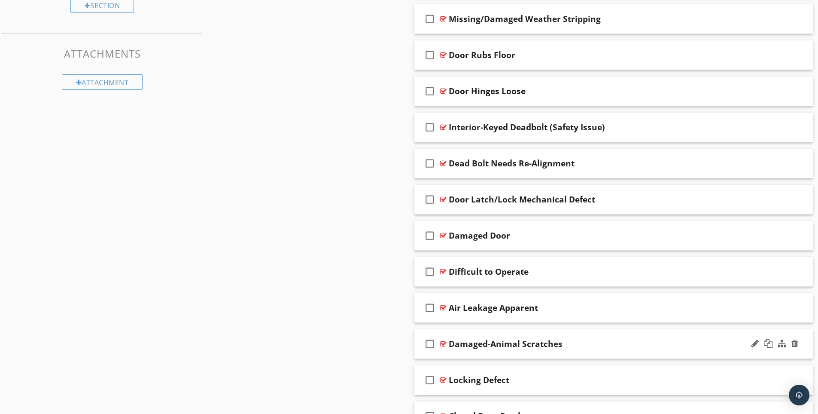
scroll to position [697, 0]
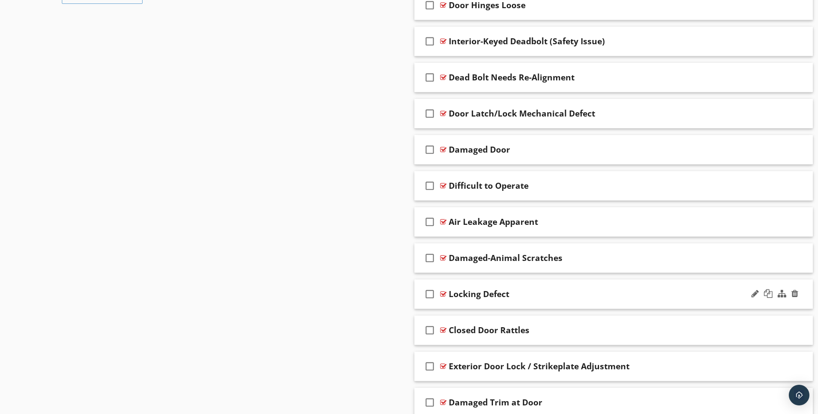
click at [599, 289] on div "Locking Defect" at bounding box center [592, 294] width 286 height 10
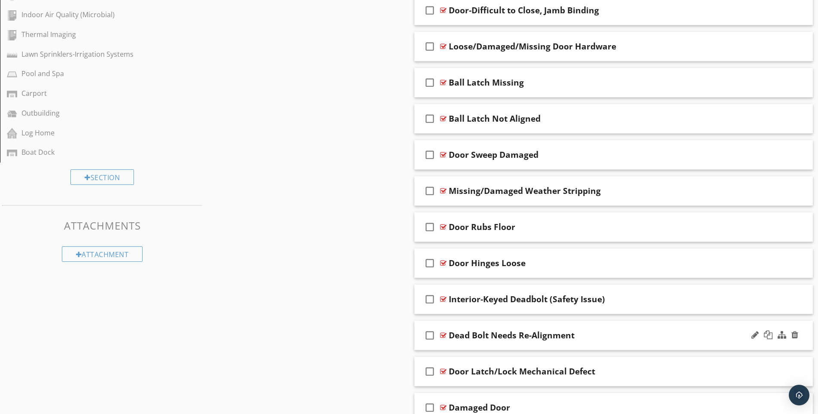
scroll to position [482, 0]
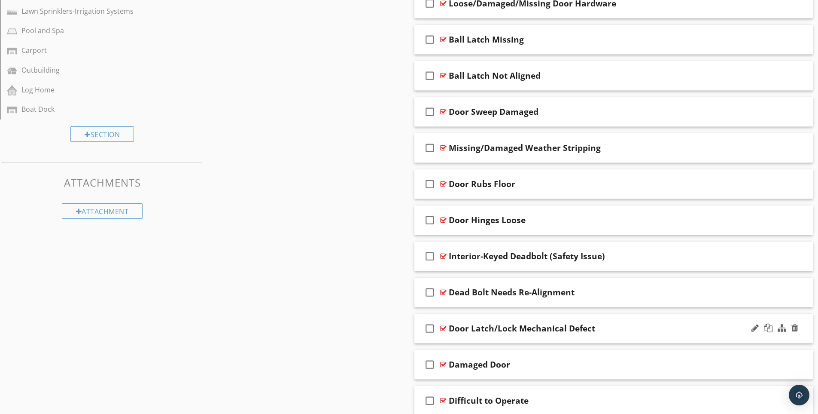
click at [629, 323] on div "Door Latch/Lock Mechanical Defect" at bounding box center [592, 328] width 286 height 10
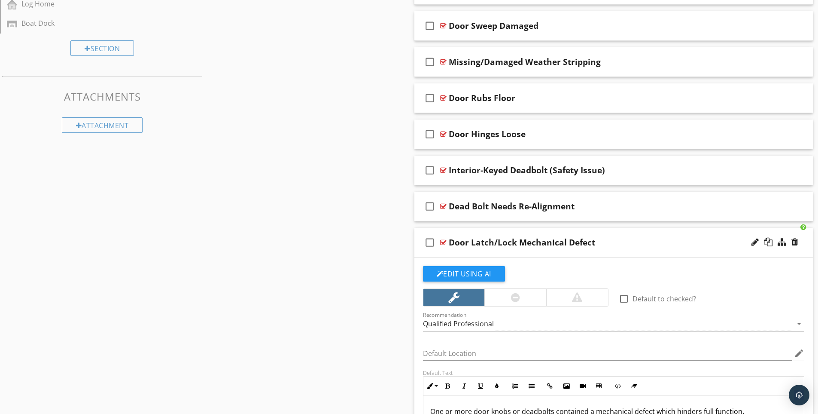
scroll to position [654, 0]
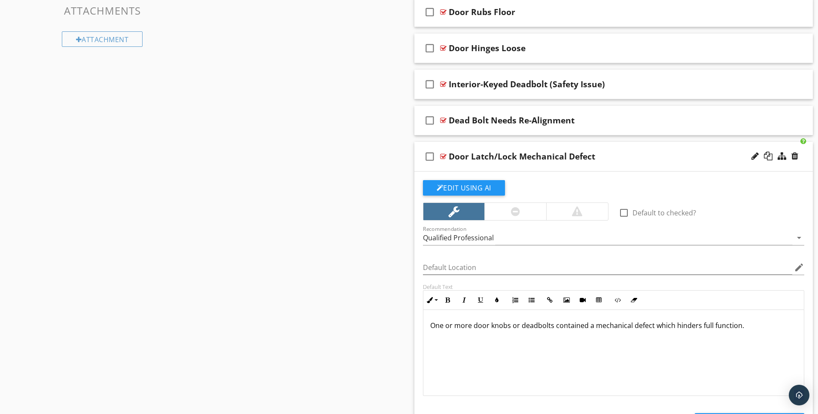
click at [623, 151] on div "Door Latch/Lock Mechanical Defect" at bounding box center [592, 156] width 286 height 10
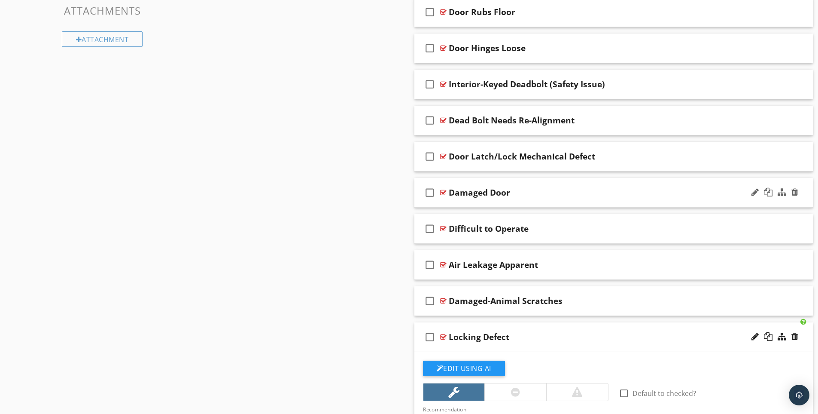
click at [631, 187] on div "Damaged Door" at bounding box center [592, 192] width 286 height 10
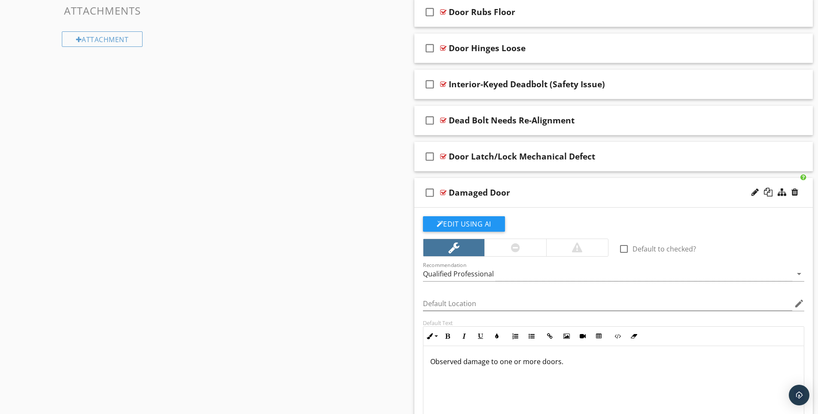
click at [632, 187] on div "Damaged Door" at bounding box center [592, 192] width 286 height 10
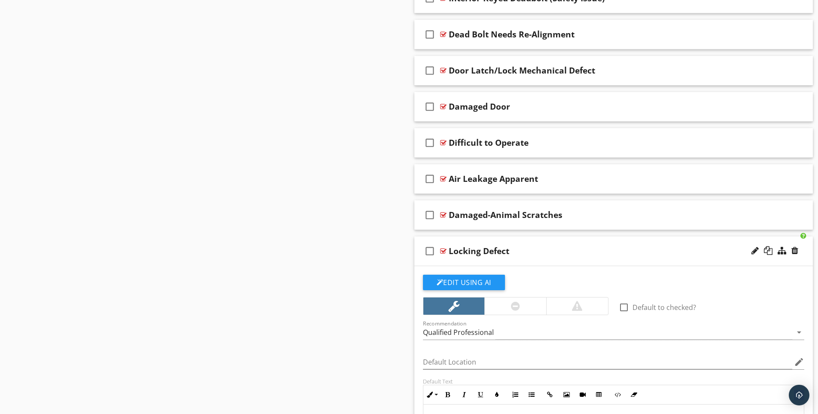
scroll to position [783, 0]
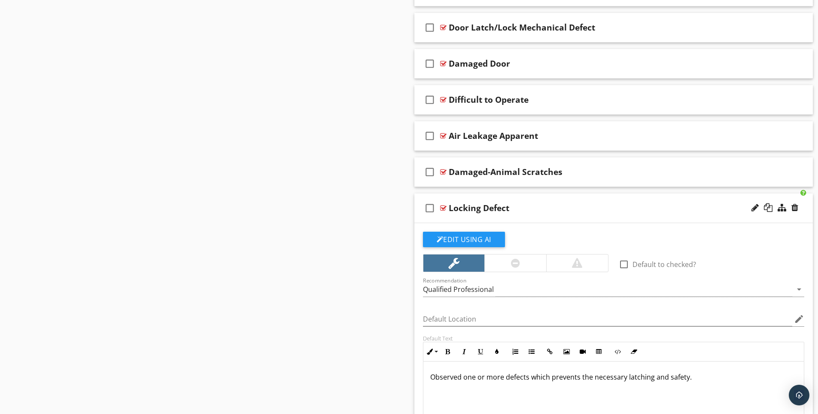
click at [616, 203] on div "Locking Defect" at bounding box center [592, 208] width 286 height 10
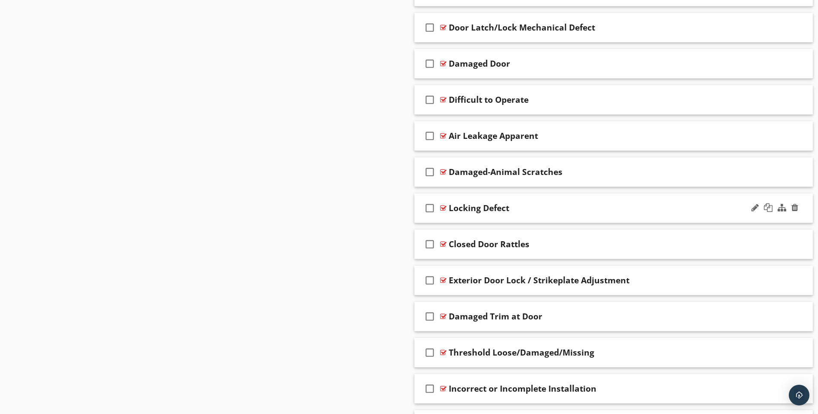
scroll to position [740, 0]
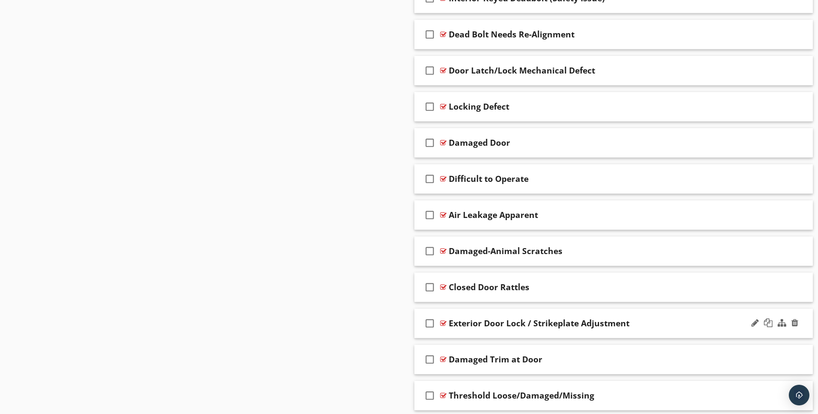
click at [656, 308] on div "check_box_outline_blank Exterior Door Lock / Strikeplate Adjustment" at bounding box center [613, 323] width 399 height 30
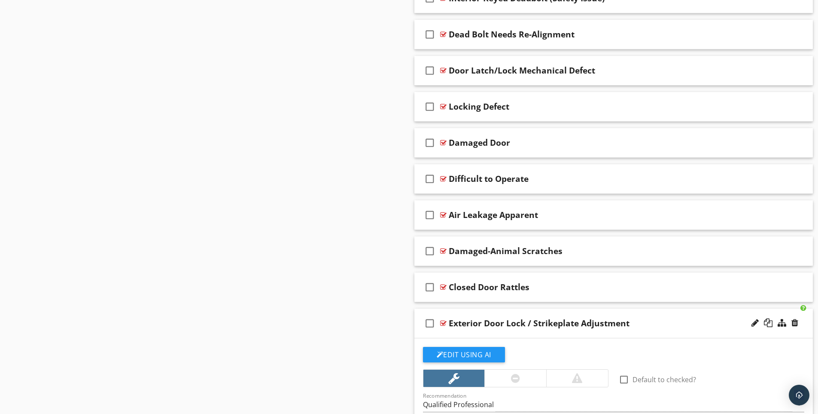
scroll to position [869, 0]
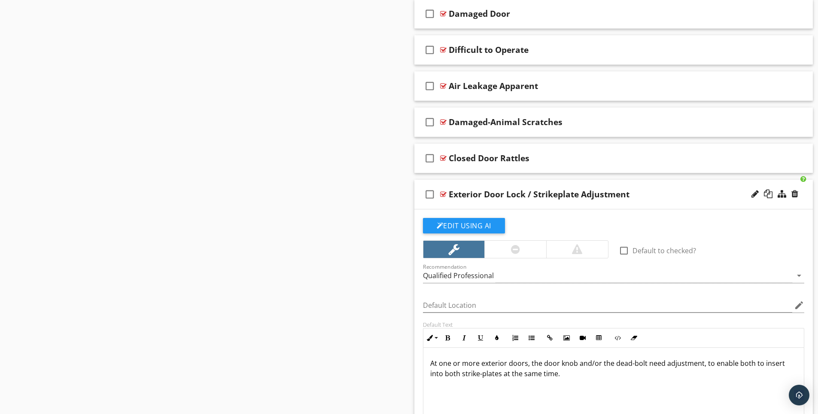
click at [663, 189] on div "Exterior Door Lock / Strikeplate Adjustment" at bounding box center [592, 194] width 286 height 10
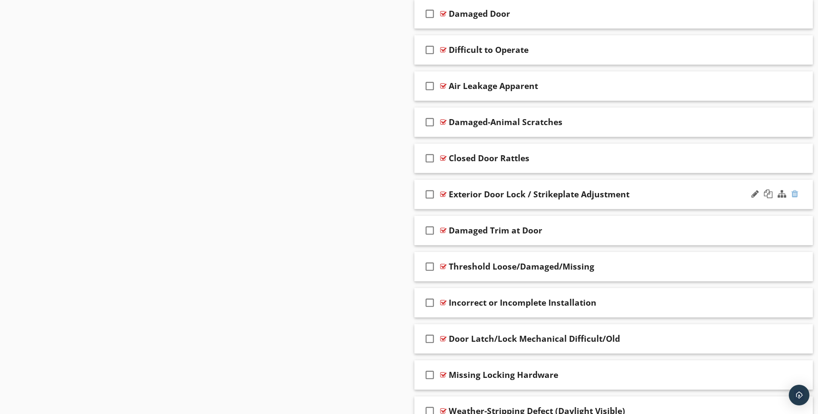
click at [794, 189] on div at bounding box center [795, 193] width 7 height 9
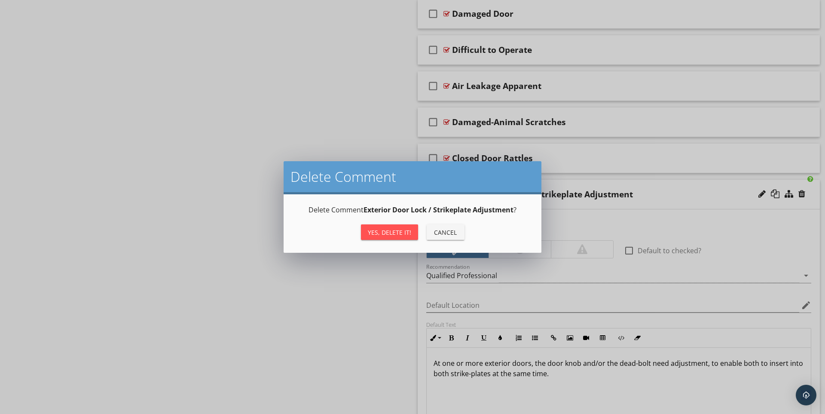
click at [405, 226] on button "Yes, Delete it!" at bounding box center [389, 231] width 57 height 15
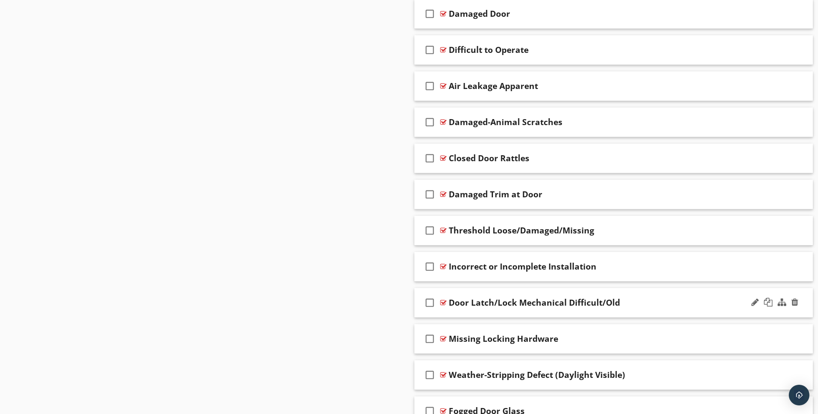
click at [657, 297] on div "Door Latch/Lock Mechanical Difficult/Old" at bounding box center [592, 302] width 286 height 10
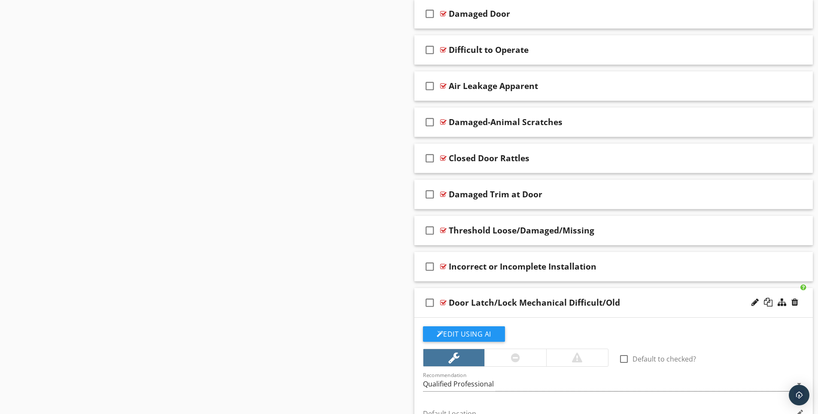
scroll to position [783, 0]
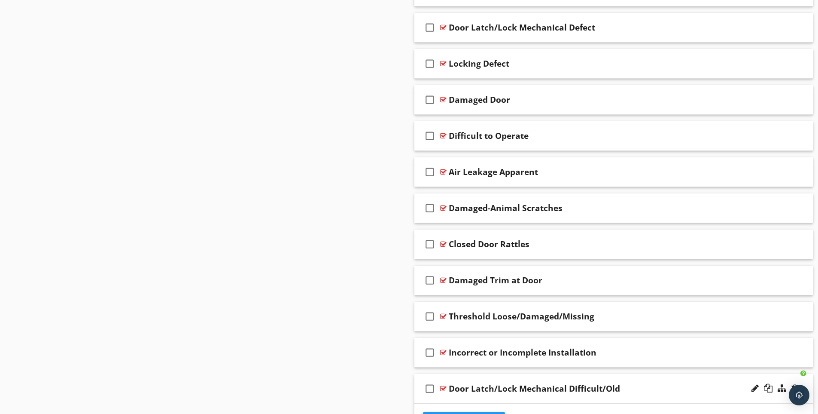
click at [640, 384] on div "Door Latch/Lock Mechanical Difficult/Old" at bounding box center [592, 388] width 286 height 10
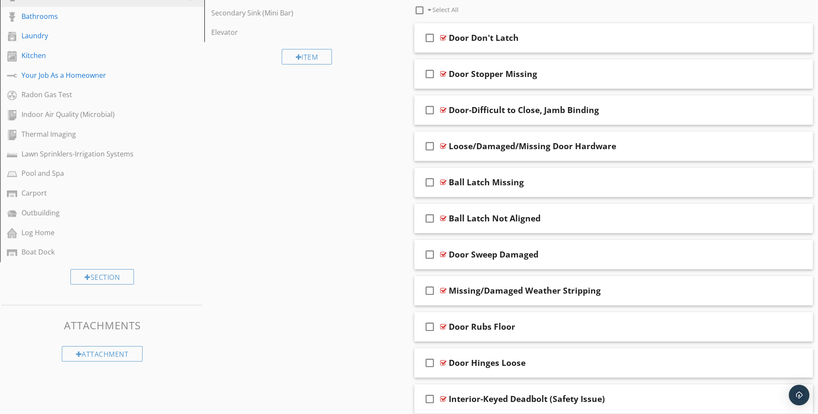
scroll to position [39, 0]
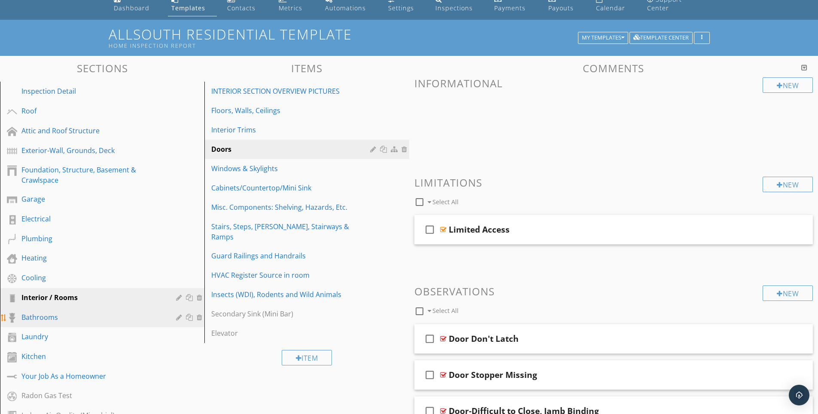
click at [71, 312] on div "Bathrooms" at bounding box center [92, 317] width 142 height 10
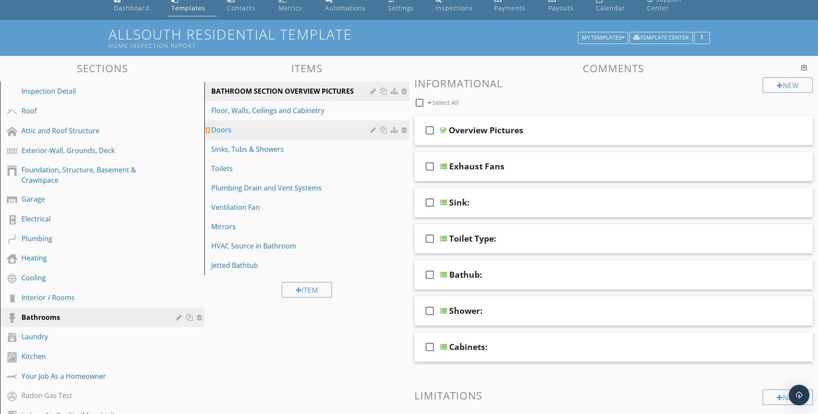
click at [302, 125] on div "Doors" at bounding box center [291, 130] width 161 height 10
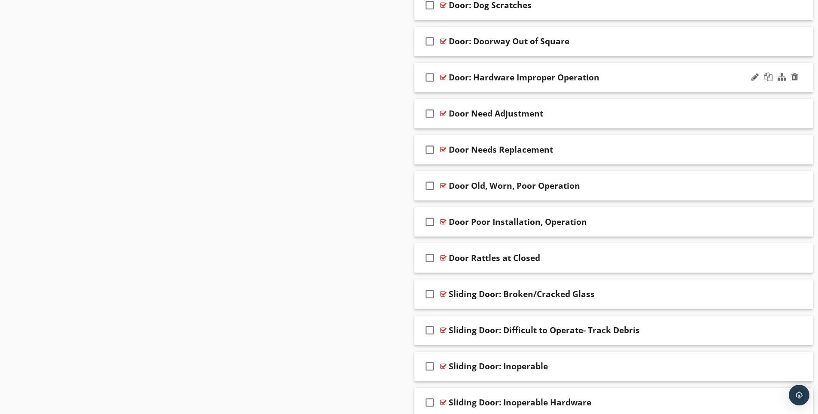
scroll to position [945, 0]
